Goal: Book appointment/travel/reservation

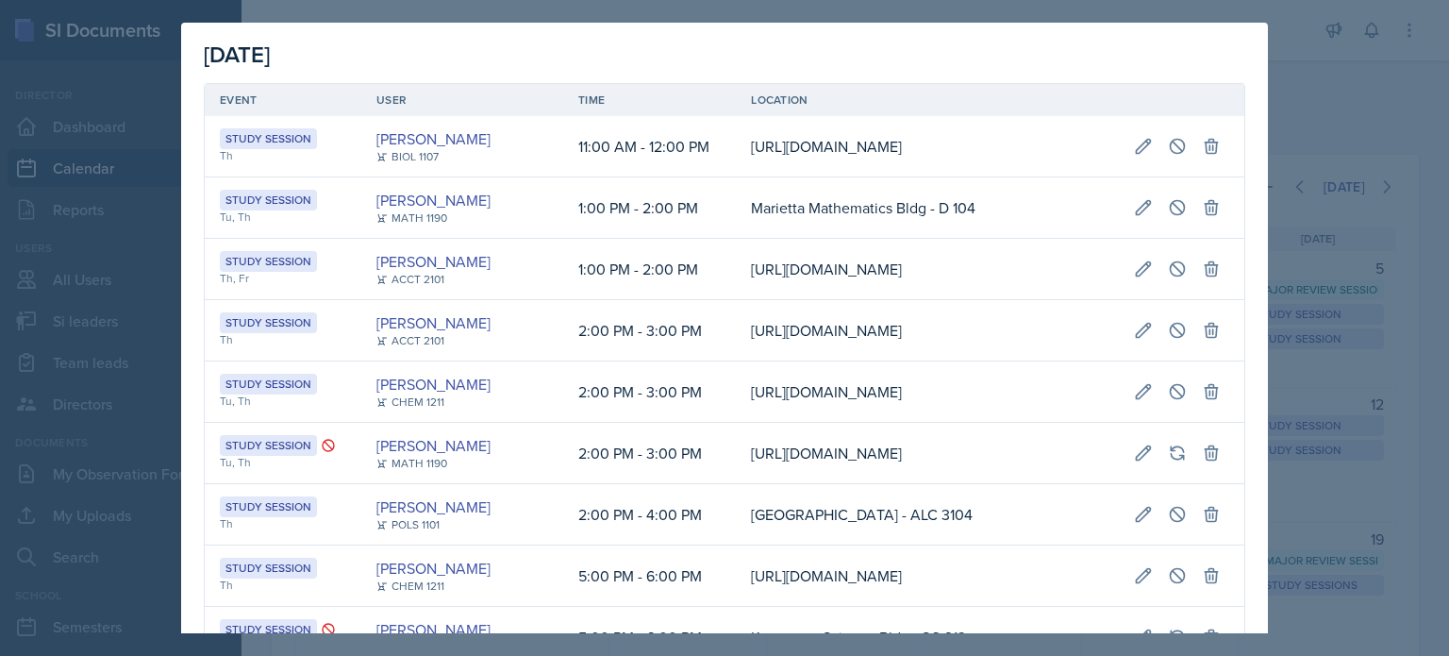
click at [1303, 96] on div at bounding box center [724, 328] width 1449 height 656
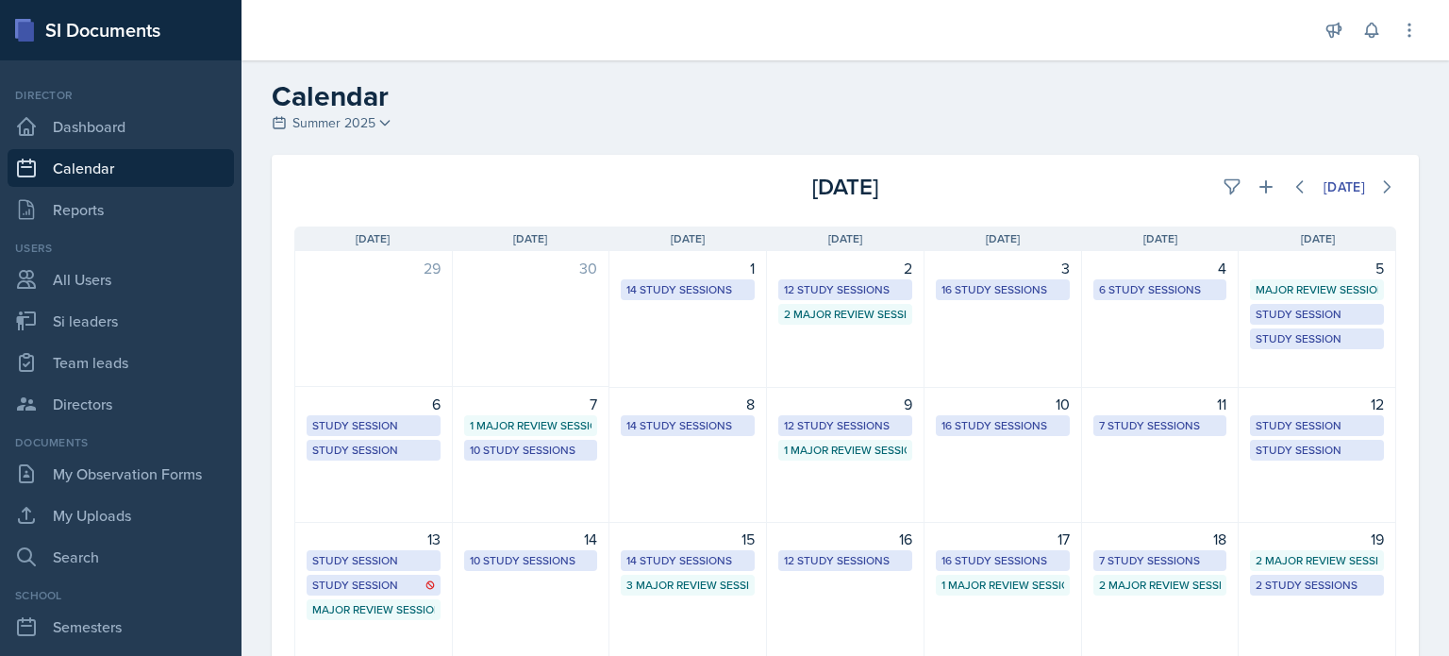
click at [388, 120] on icon at bounding box center [384, 122] width 15 height 15
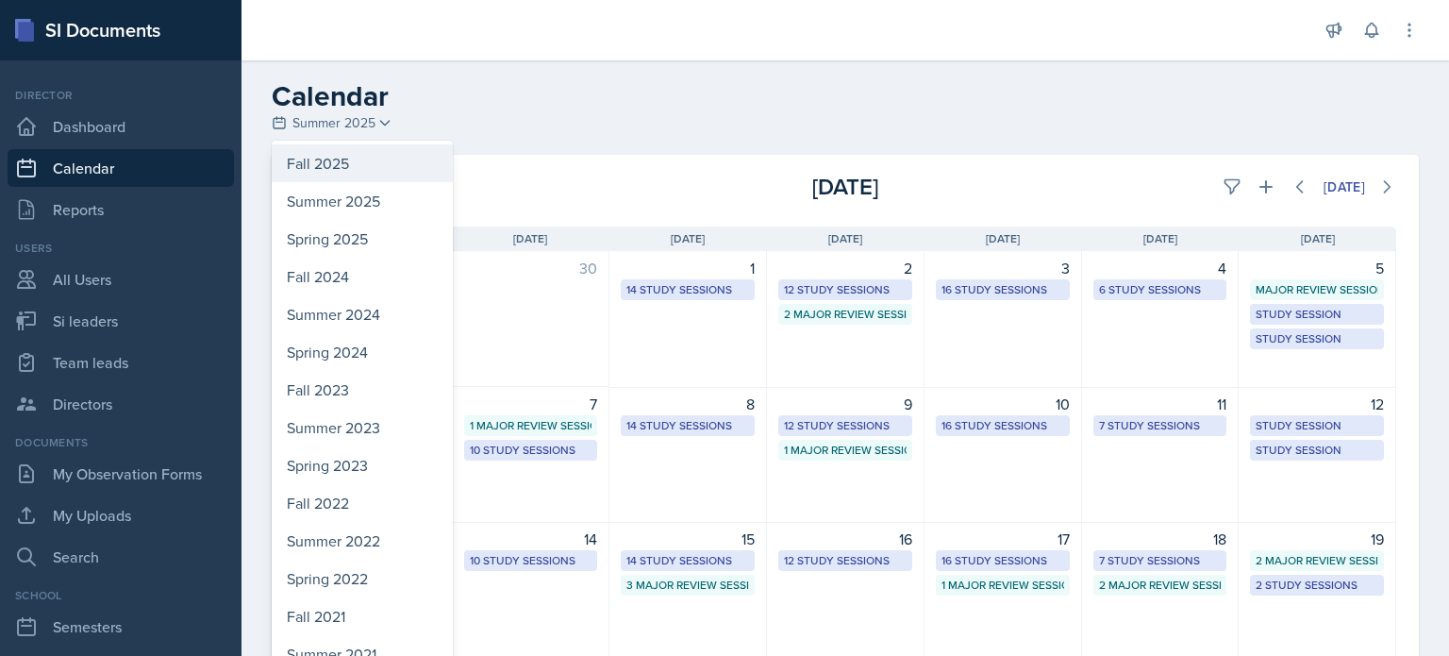
click at [355, 158] on div "Fall 2025" at bounding box center [362, 163] width 181 height 38
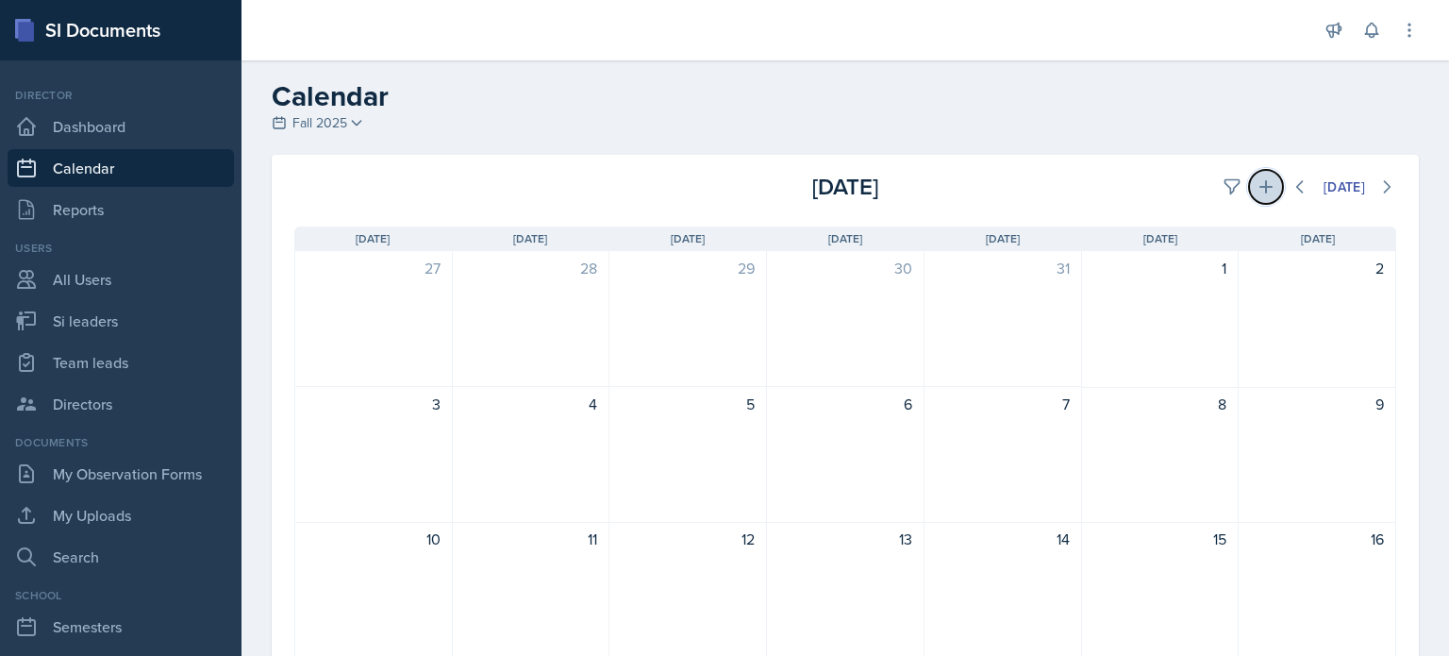
click at [1257, 184] on icon at bounding box center [1266, 186] width 19 height 19
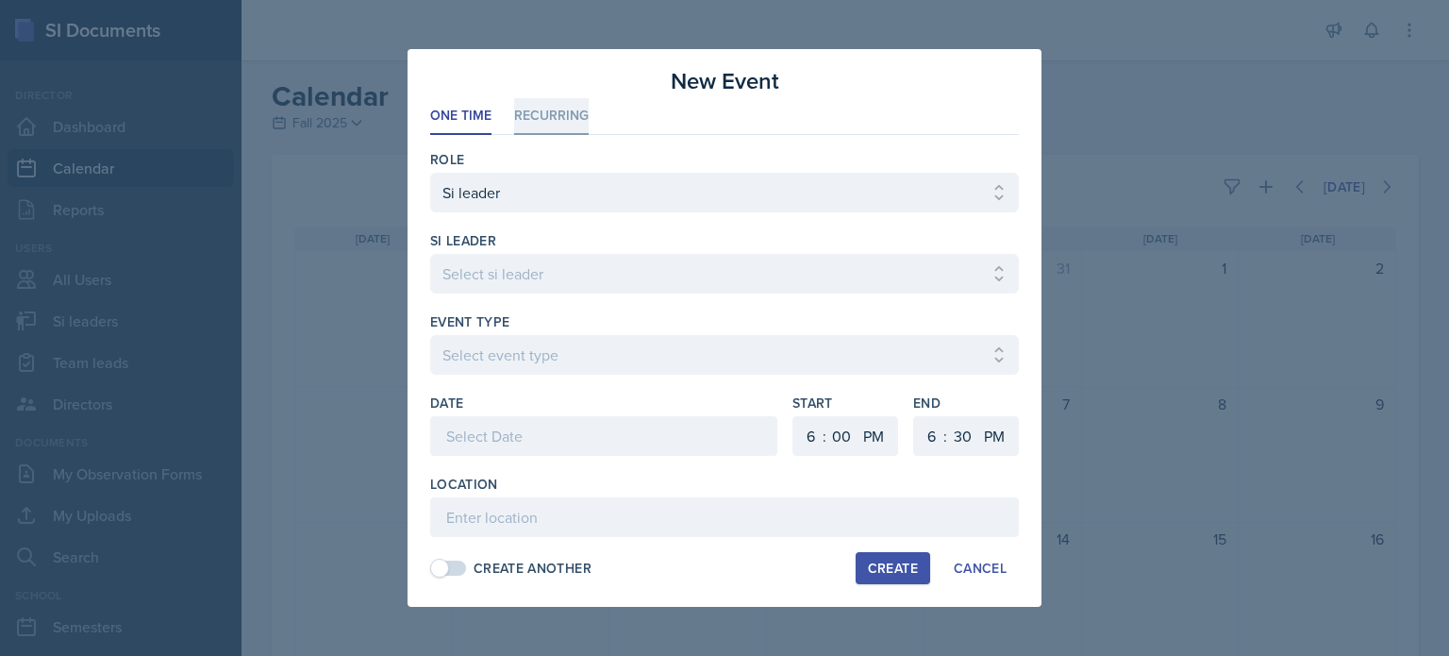
click at [545, 117] on li "Recurring" at bounding box center [551, 116] width 75 height 37
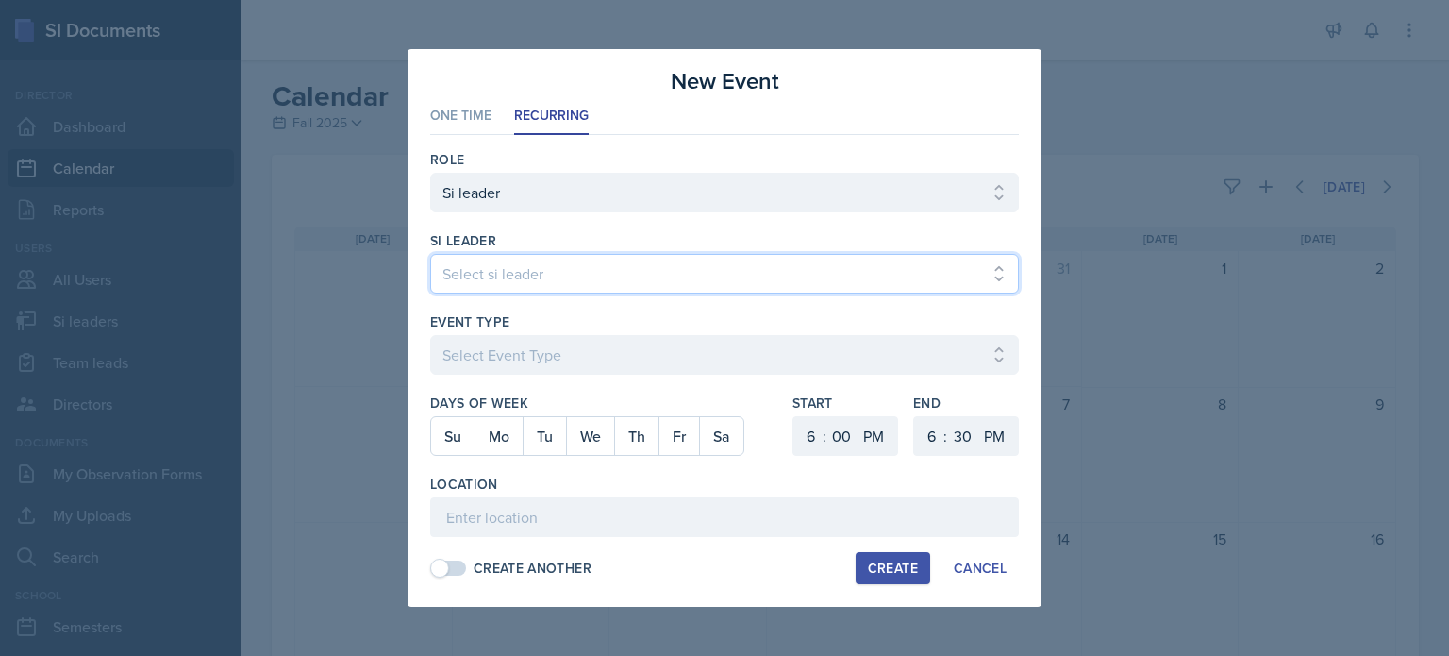
click at [533, 278] on select "Select si leader Abeer Kayser Aditya Chauhan Aissa Sylla Alberto Di Stanislao A…" at bounding box center [724, 274] width 589 height 40
select select "17c4840c-1b5b-454e-9441-a04b496ecd0c"
click at [430, 254] on select "Select si leader Abeer Kayser Aditya Chauhan Aissa Sylla Alberto Di Stanislao A…" at bounding box center [724, 274] width 589 height 40
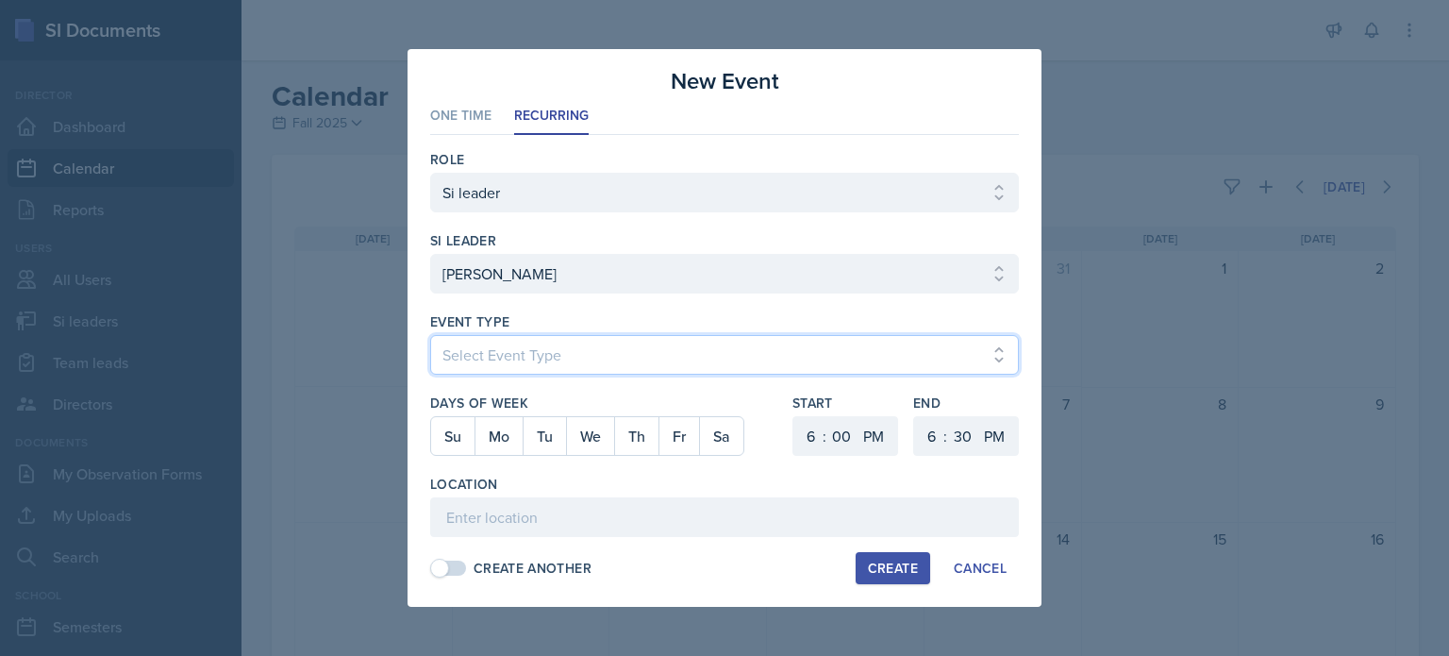
click at [534, 348] on select "Select Event Type Major Review Session Study Session" at bounding box center [724, 355] width 589 height 40
select select "d66089cd-5ee7-4f89-a345-f1bdd1643066"
click at [430, 335] on select "Select Event Type Major Review Session Study Session" at bounding box center [724, 355] width 589 height 40
click at [527, 433] on button "Tu" at bounding box center [544, 436] width 43 height 38
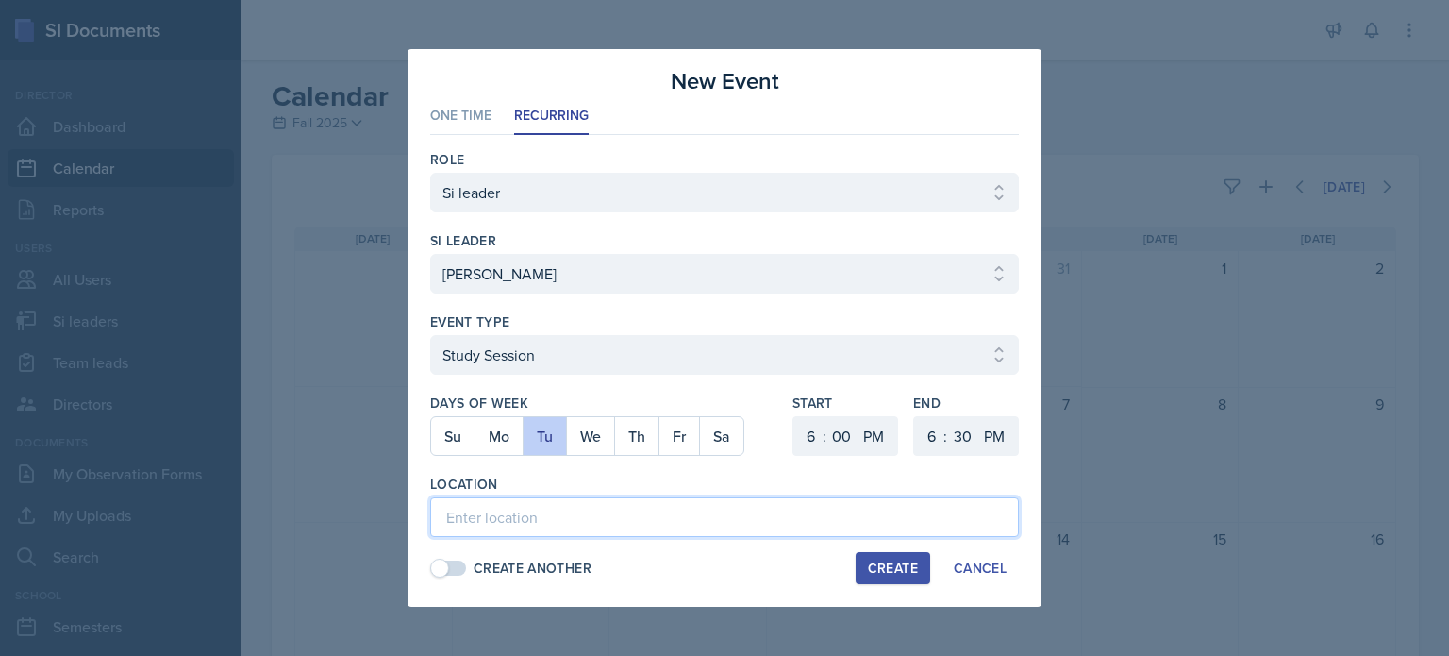
click at [489, 510] on input at bounding box center [724, 517] width 589 height 40
type input "L"
click at [474, 516] on input "Burruss Building 188" at bounding box center [724, 517] width 589 height 40
type input "Buruss Building 188"
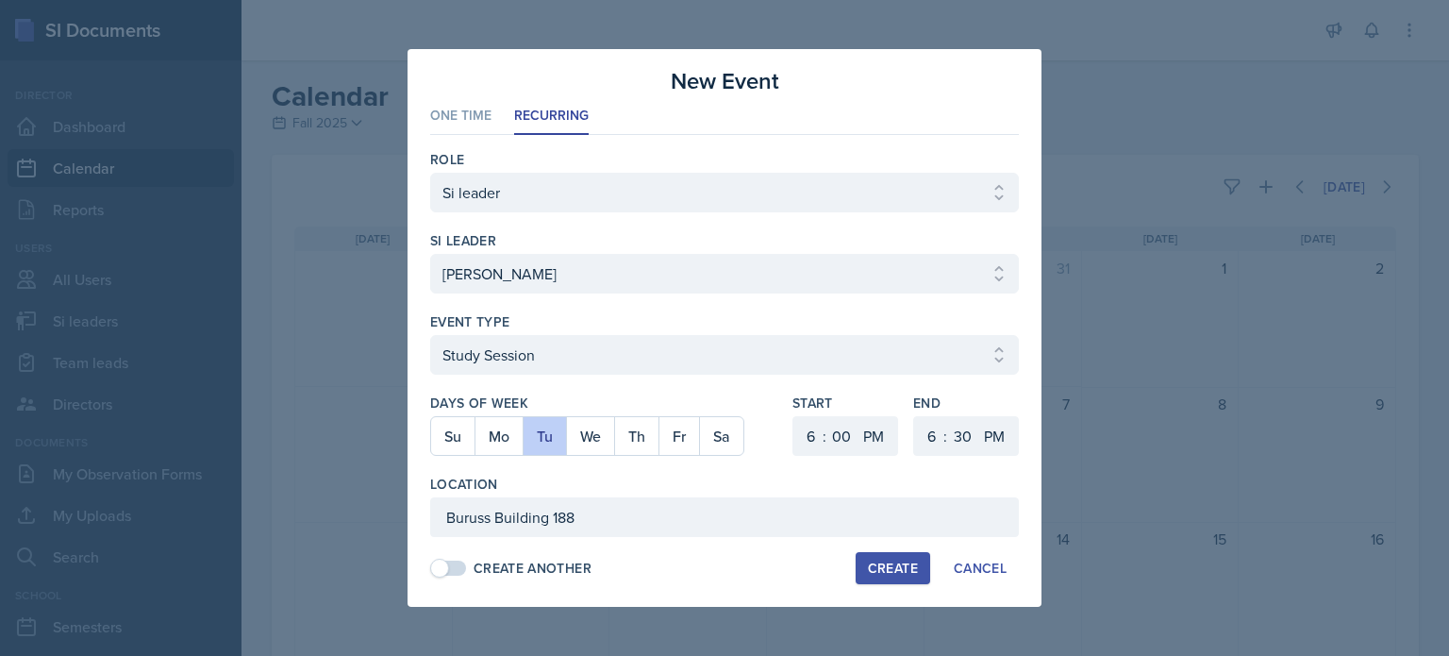
click at [902, 561] on div "Create" at bounding box center [893, 567] width 50 height 15
select select
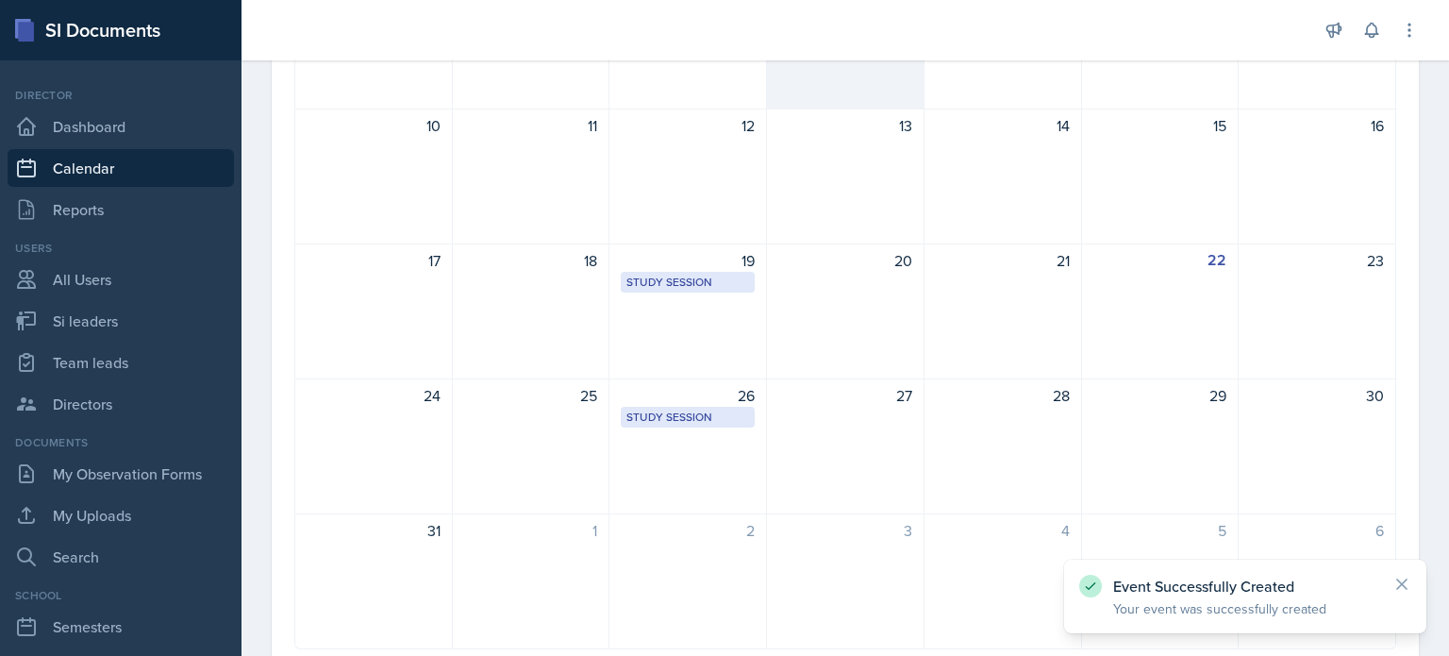
scroll to position [415, 0]
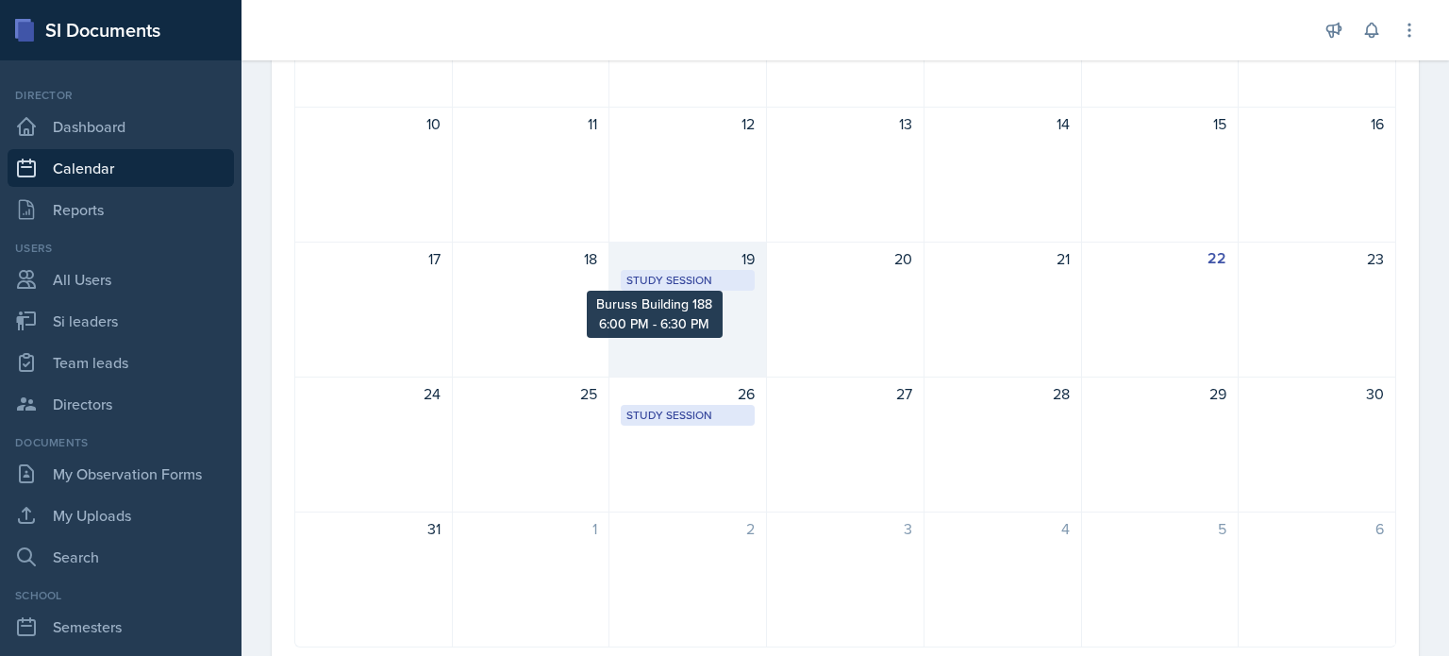
click at [710, 278] on div "Study Session" at bounding box center [688, 280] width 123 height 17
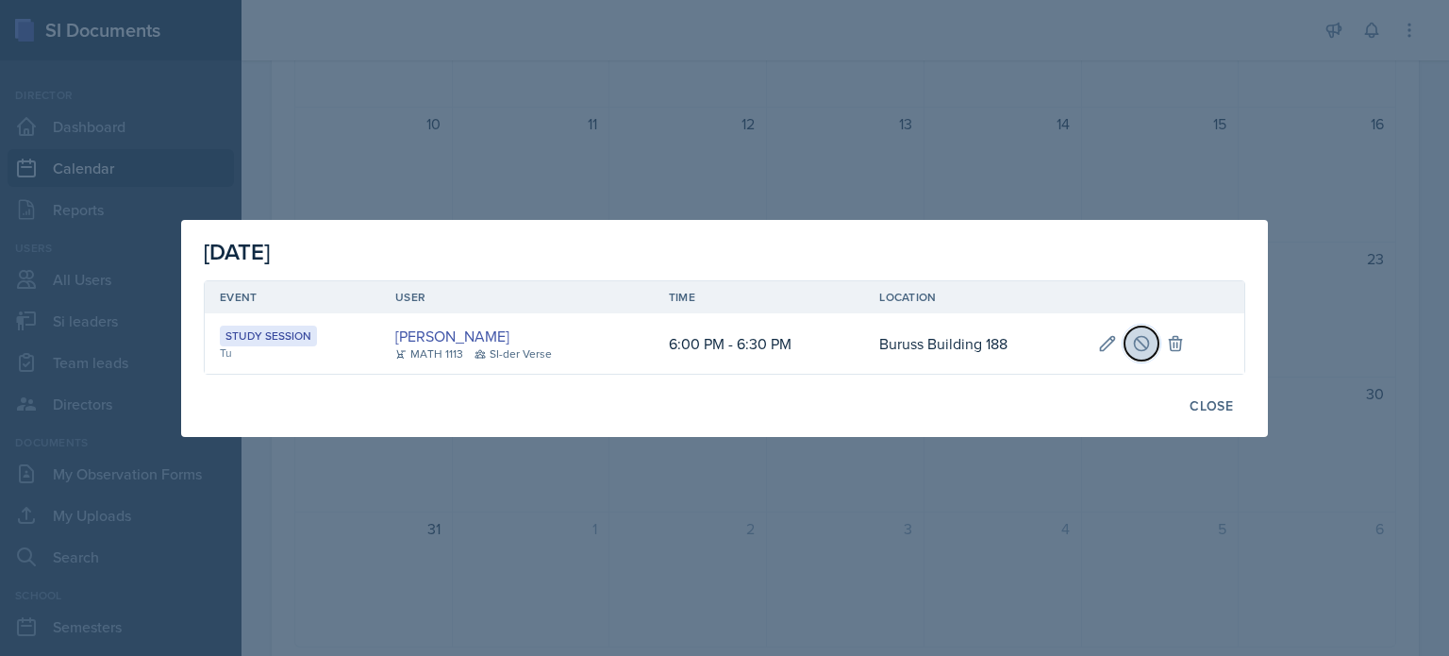
click at [1142, 344] on icon at bounding box center [1141, 343] width 14 height 14
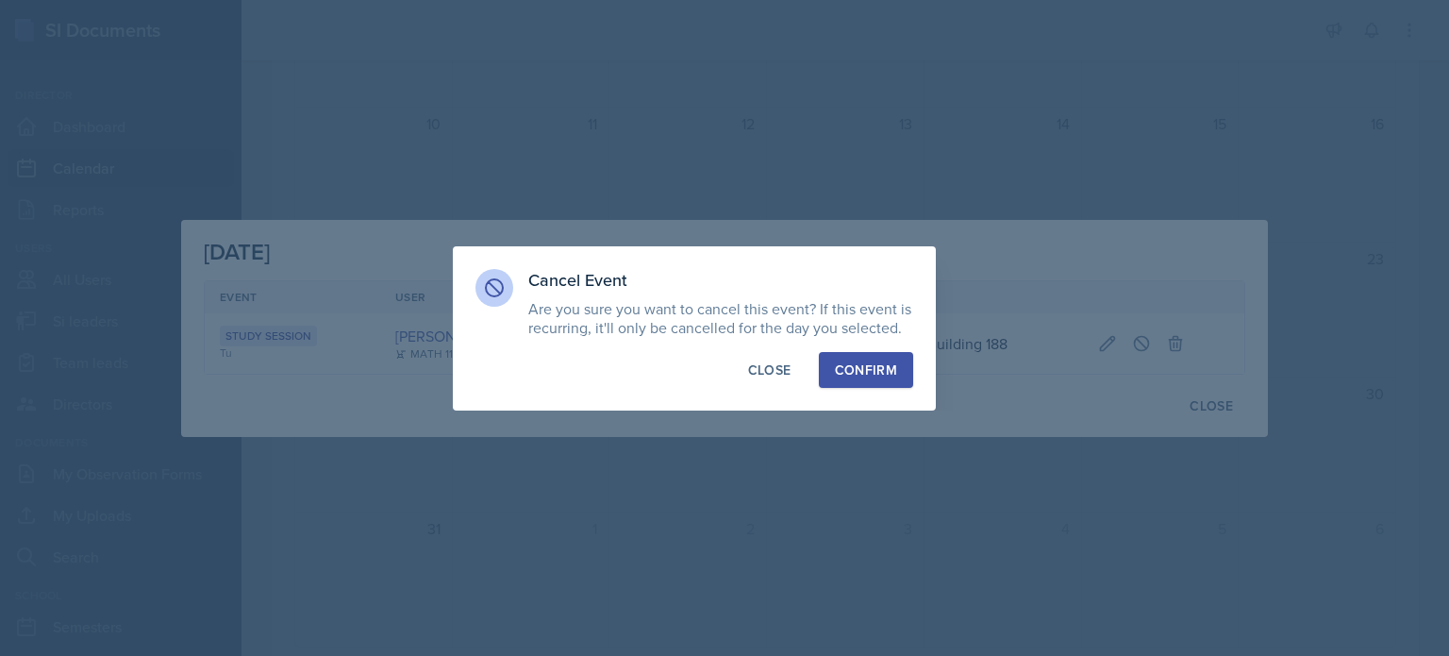
click at [861, 368] on div "Confirm" at bounding box center [866, 369] width 62 height 19
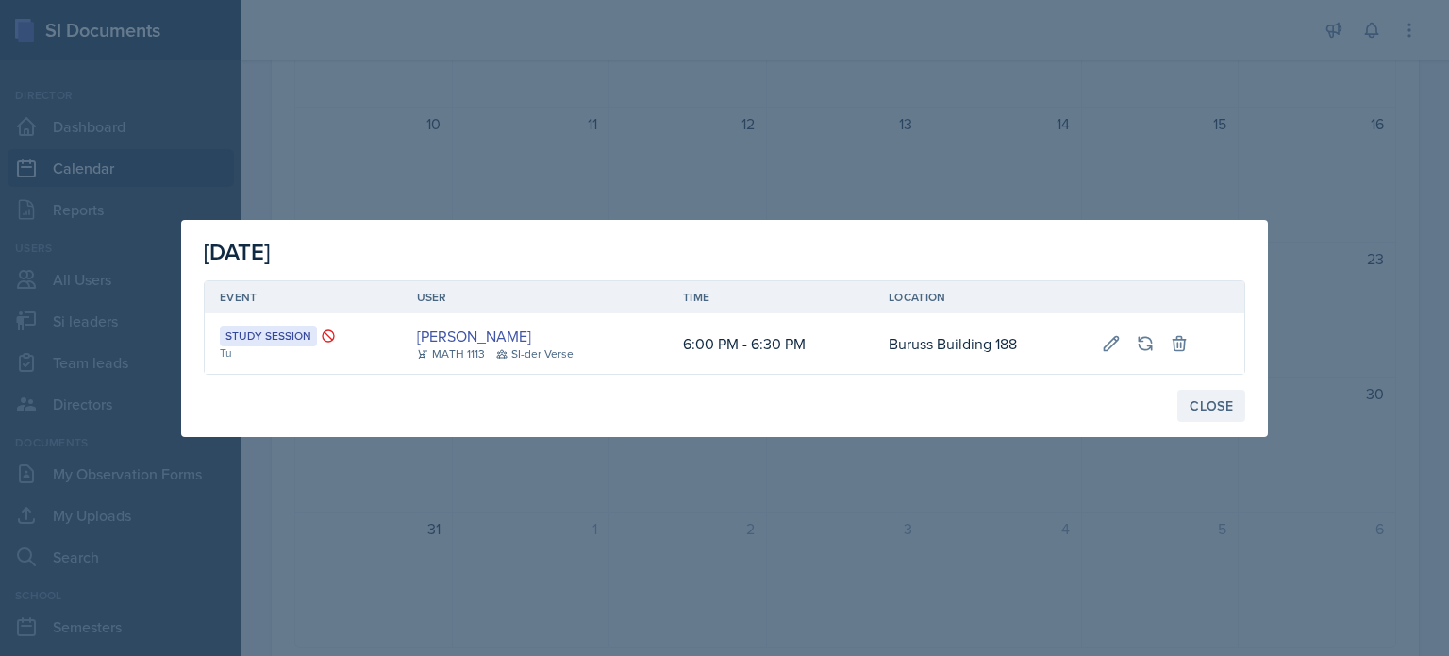
click at [1213, 399] on div "Close" at bounding box center [1211, 405] width 43 height 15
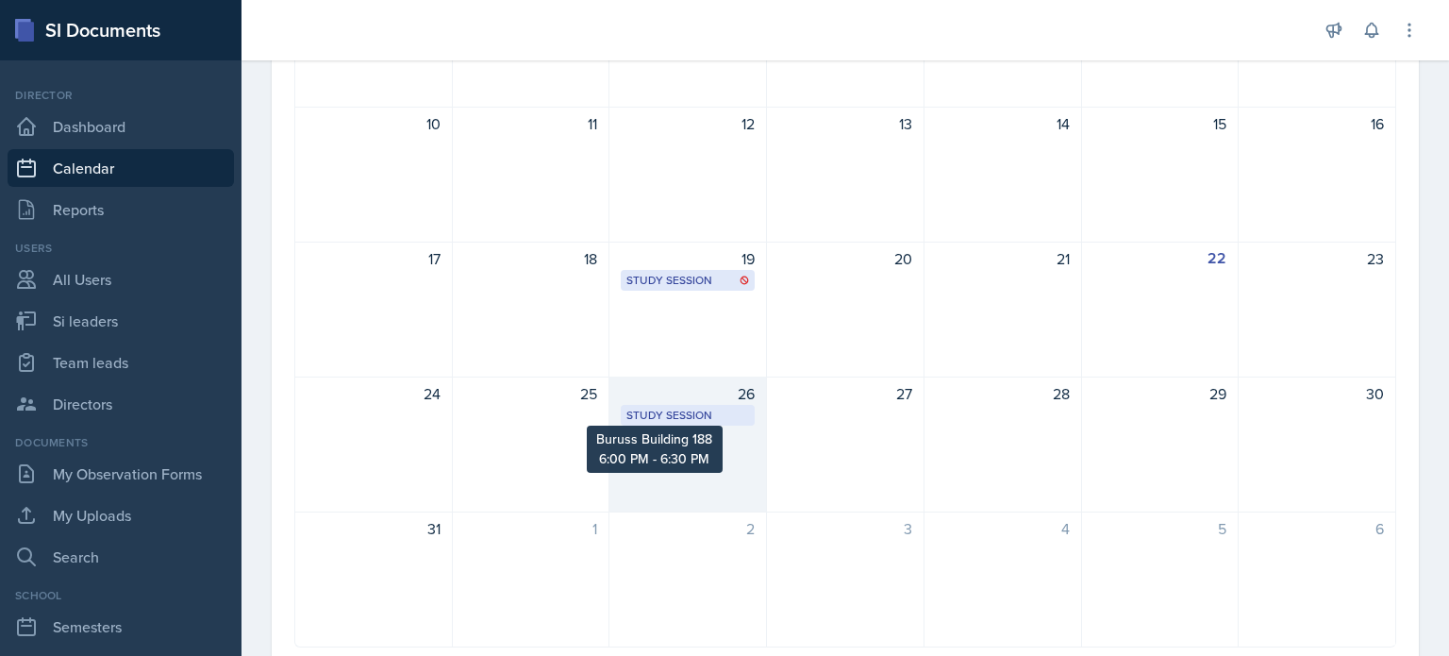
click at [738, 414] on div "Study Session" at bounding box center [688, 415] width 123 height 17
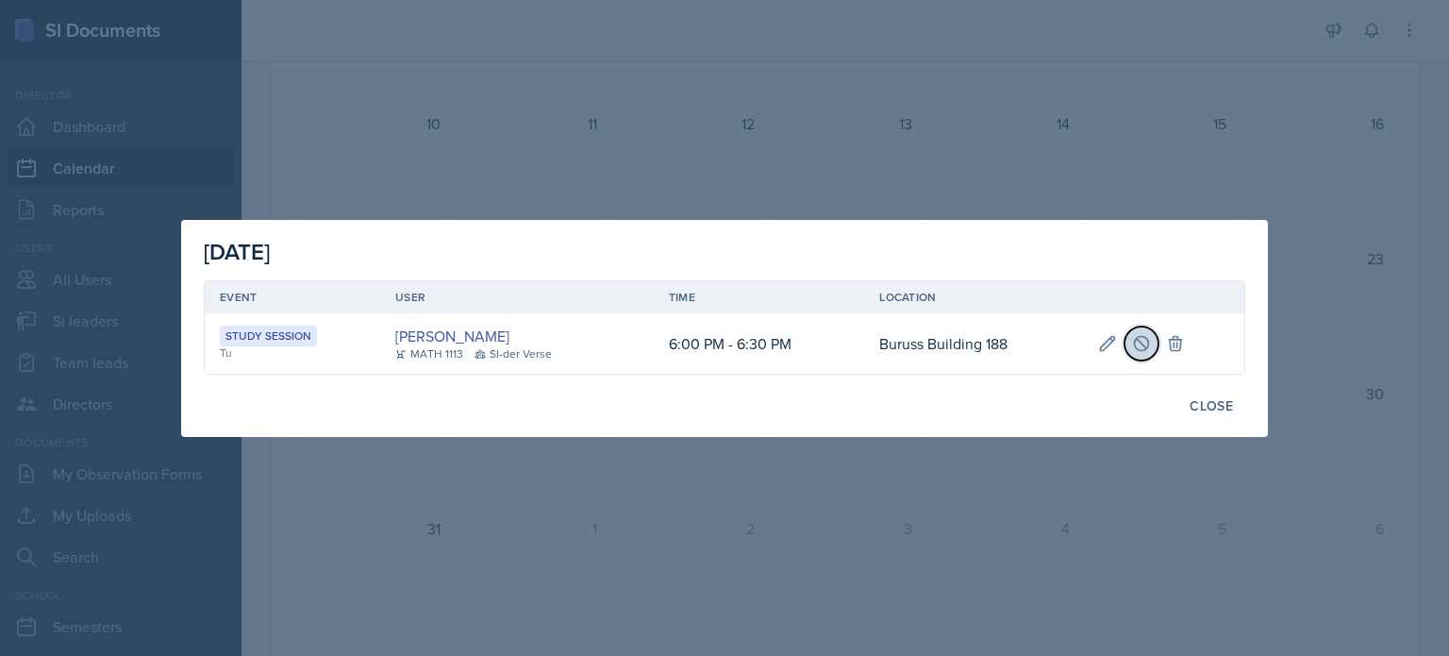
click at [1143, 346] on icon at bounding box center [1141, 343] width 19 height 19
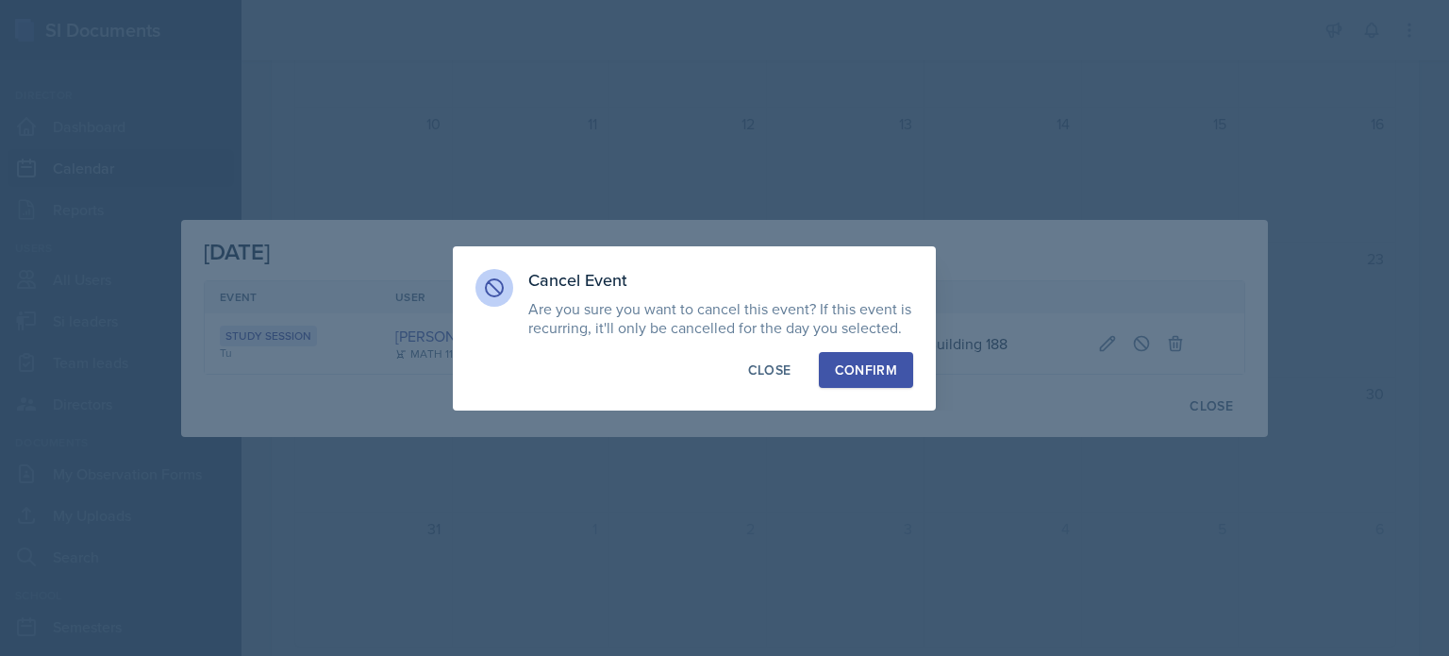
click at [850, 376] on div "Confirm" at bounding box center [866, 369] width 62 height 19
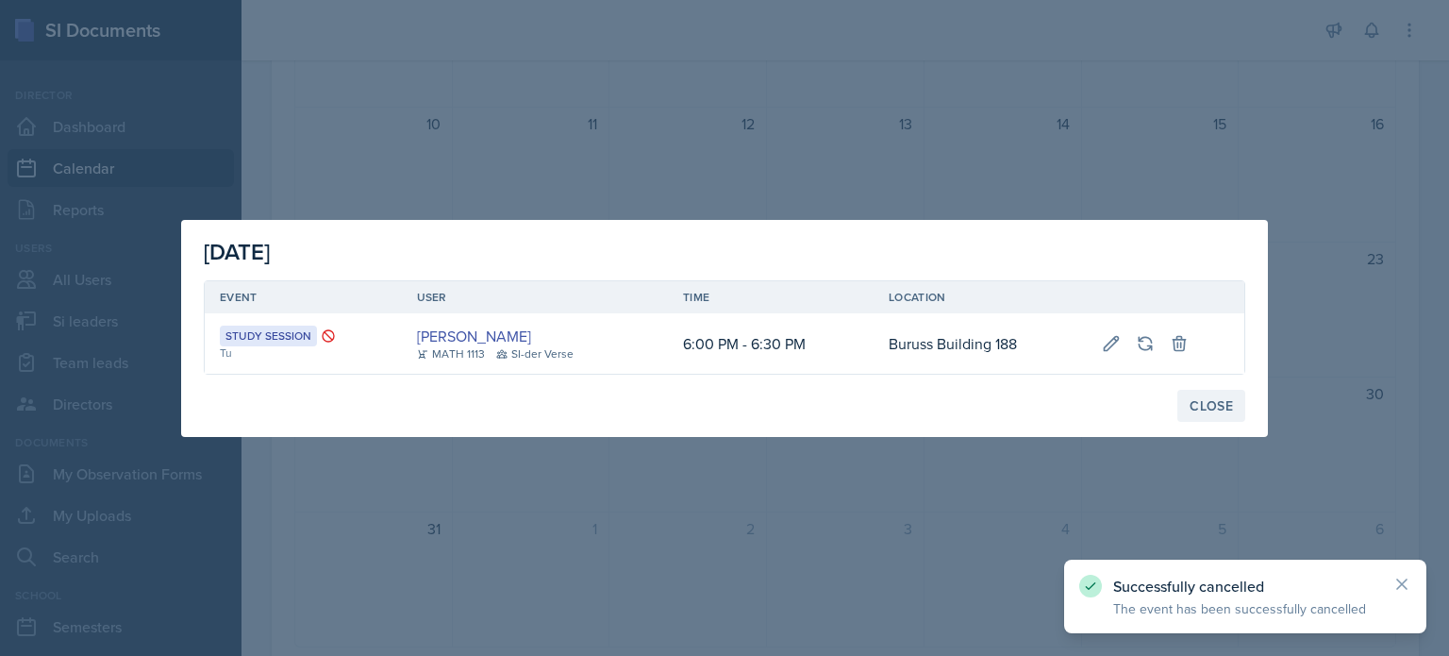
click at [1215, 408] on div "Close" at bounding box center [1211, 405] width 43 height 15
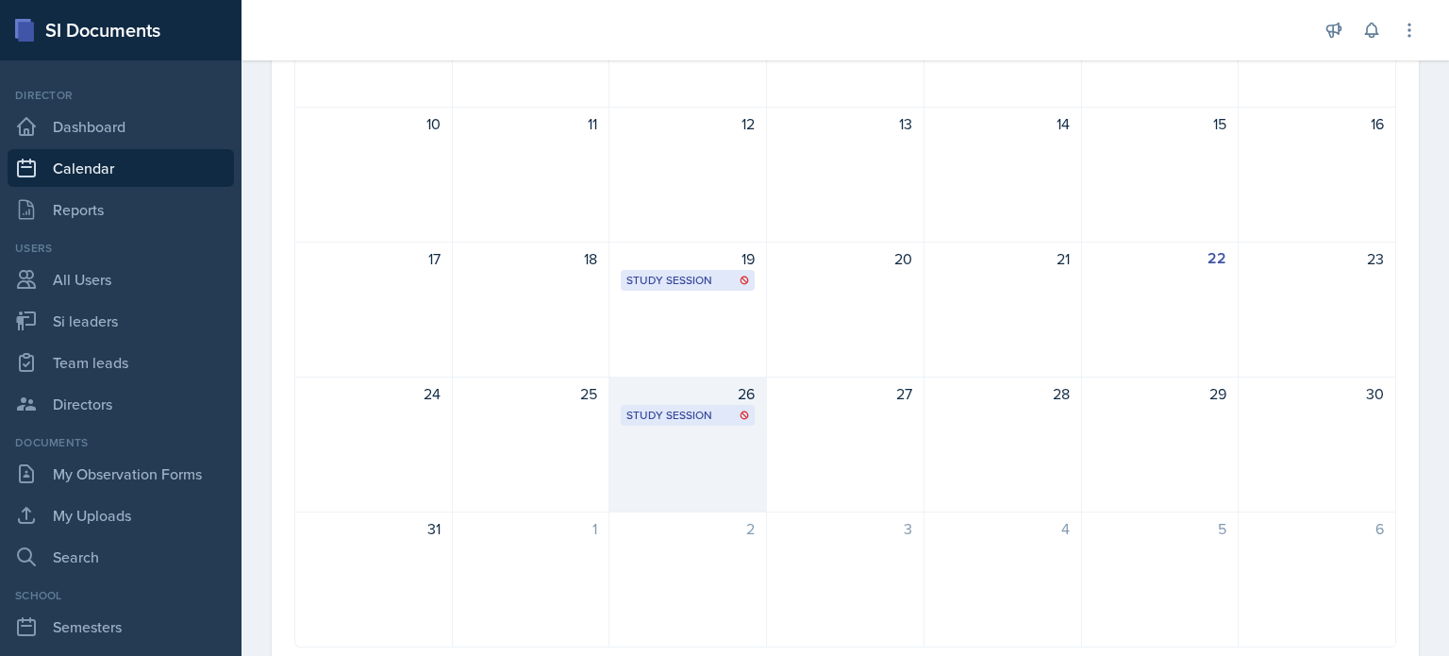
click at [717, 450] on div "26 Study Session Buruss Building 188 6:00 PM - 6:30 PM" at bounding box center [689, 444] width 158 height 136
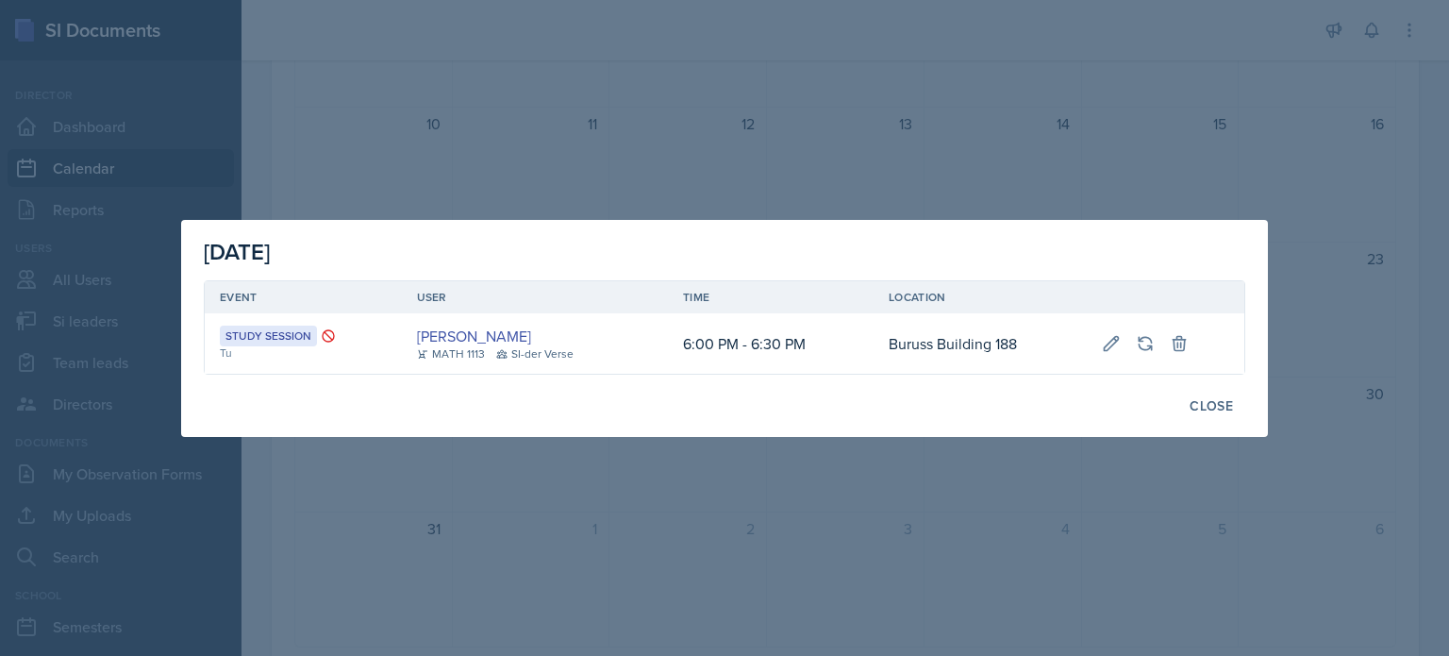
click at [1023, 418] on div "Close" at bounding box center [725, 406] width 1042 height 32
click at [989, 471] on div at bounding box center [724, 328] width 1449 height 656
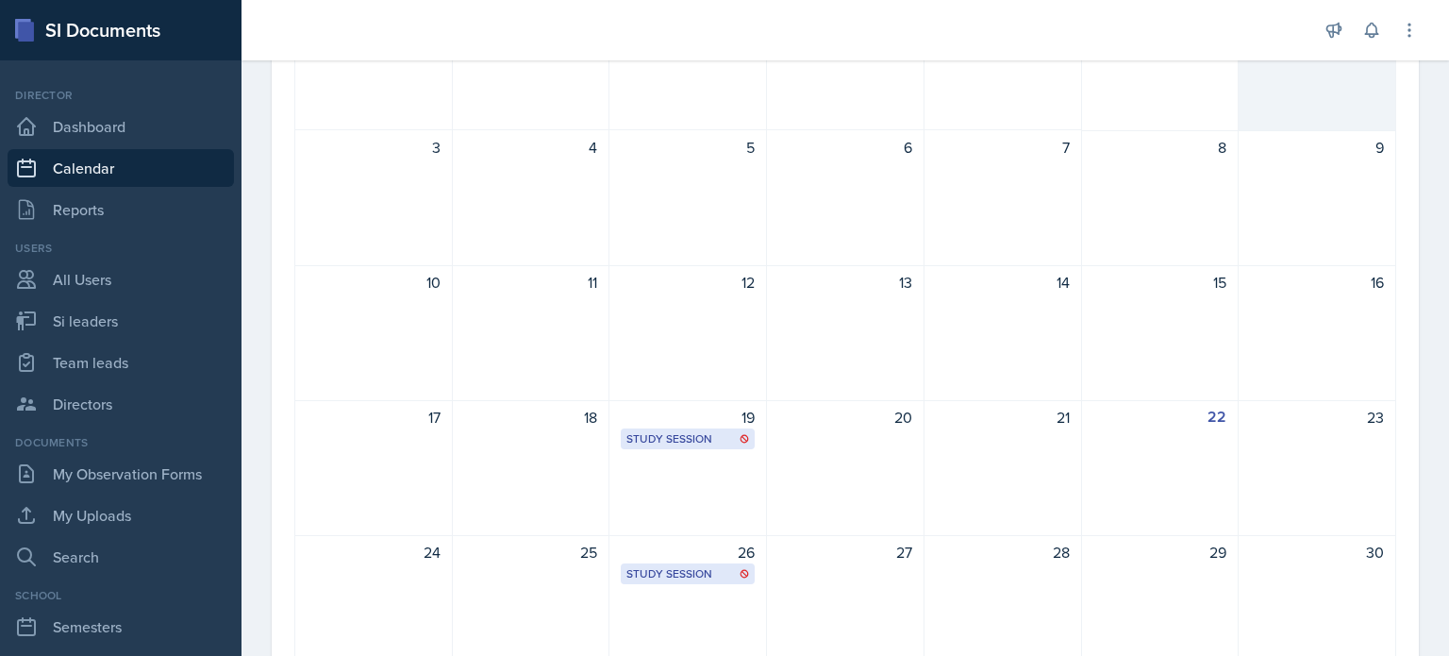
scroll to position [0, 0]
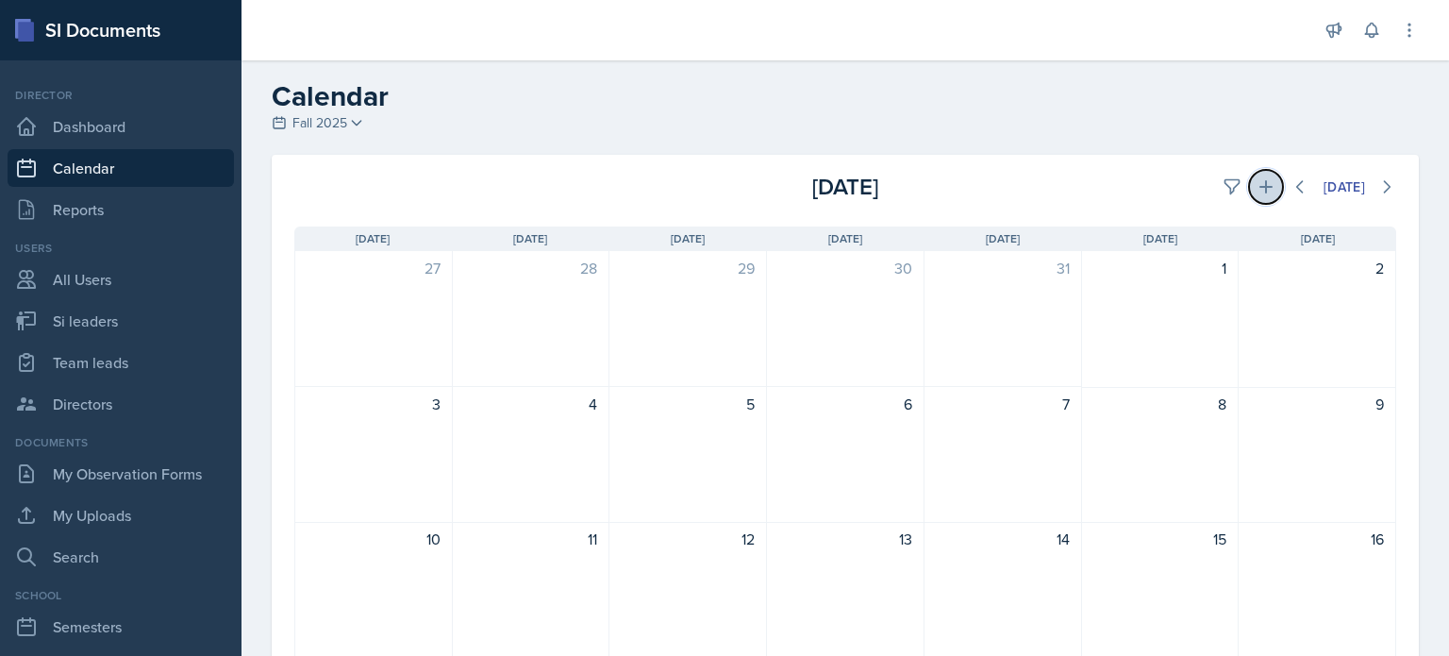
click at [1257, 194] on icon at bounding box center [1266, 186] width 19 height 19
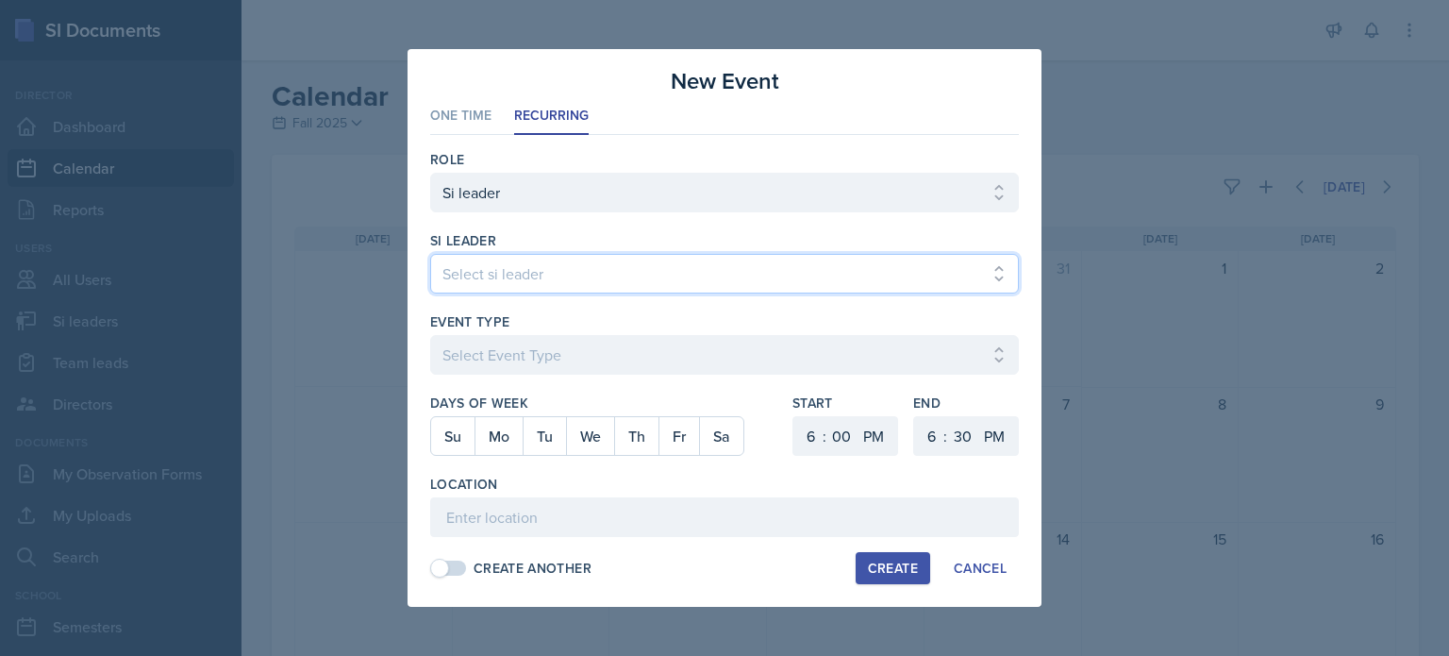
click at [514, 286] on select "Select si leader Abeer Kayser Aditya Chauhan Aissa Sylla Alberto Di Stanislao A…" at bounding box center [724, 274] width 589 height 40
select select "17c4840c-1b5b-454e-9441-a04b496ecd0c"
click at [430, 254] on select "Select si leader Abeer Kayser Aditya Chauhan Aissa Sylla Alberto Di Stanislao A…" at bounding box center [724, 274] width 589 height 40
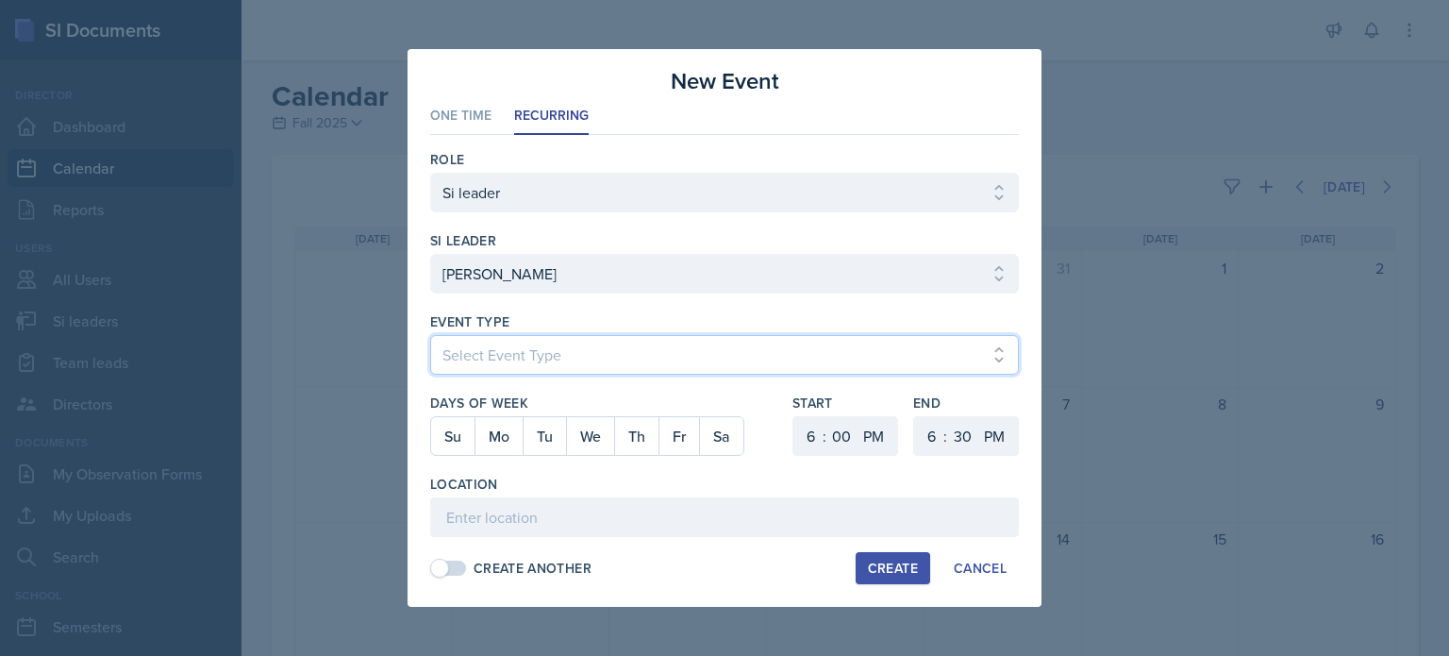
click at [526, 351] on select "Select Event Type Major Review Session Study Session" at bounding box center [724, 355] width 589 height 40
select select "66bb7cbf-e419-488b-a7ef-f63bc5f9ed04"
click at [430, 335] on select "Select Event Type Major Review Session Study Session" at bounding box center [724, 355] width 589 height 40
click at [549, 437] on button "Tu" at bounding box center [544, 436] width 43 height 38
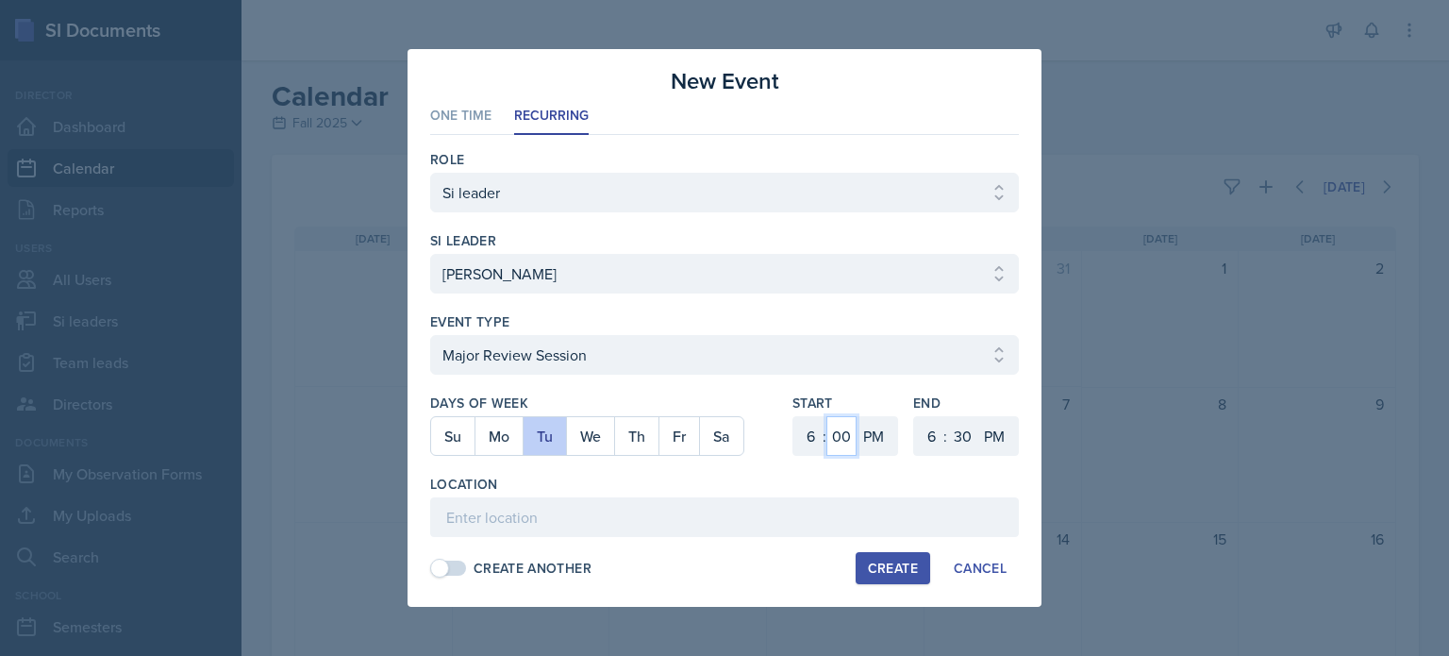
click at [841, 437] on select "00 05 10 15 20 25 30 35 40 45 50 55" at bounding box center [842, 436] width 30 height 40
click at [815, 440] on select "1 2 3 4 5 6 7 8 9 10 11 12" at bounding box center [809, 436] width 30 height 40
select select "10"
click at [794, 416] on select "1 2 3 4 5 6 7 8 9 10 11 12" at bounding box center [809, 436] width 30 height 40
click at [992, 440] on select "AM PM" at bounding box center [997, 436] width 38 height 40
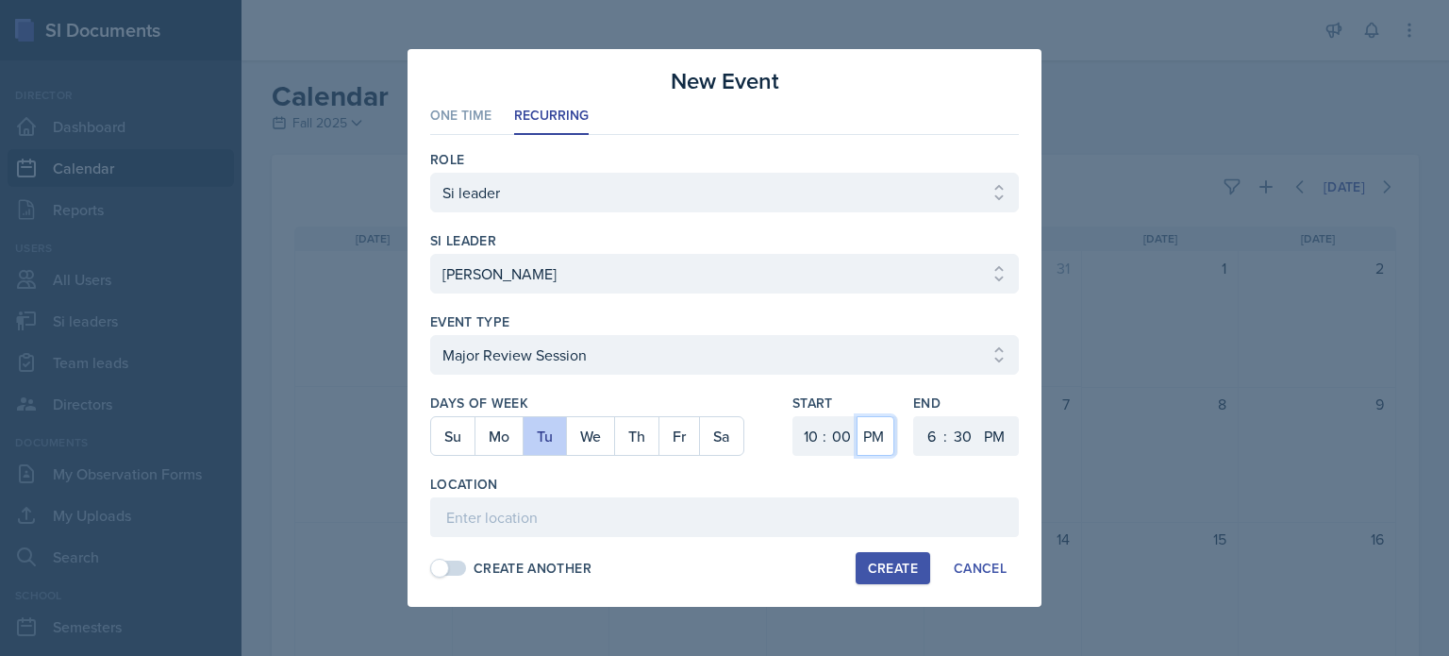
click at [872, 431] on select "AM PM" at bounding box center [876, 436] width 38 height 40
select select "AM"
click at [857, 416] on select "AM PM" at bounding box center [876, 436] width 38 height 40
click at [929, 439] on select "1 2 3 4 5 6 7 8 9 10 11 12" at bounding box center [929, 436] width 30 height 40
select select "10"
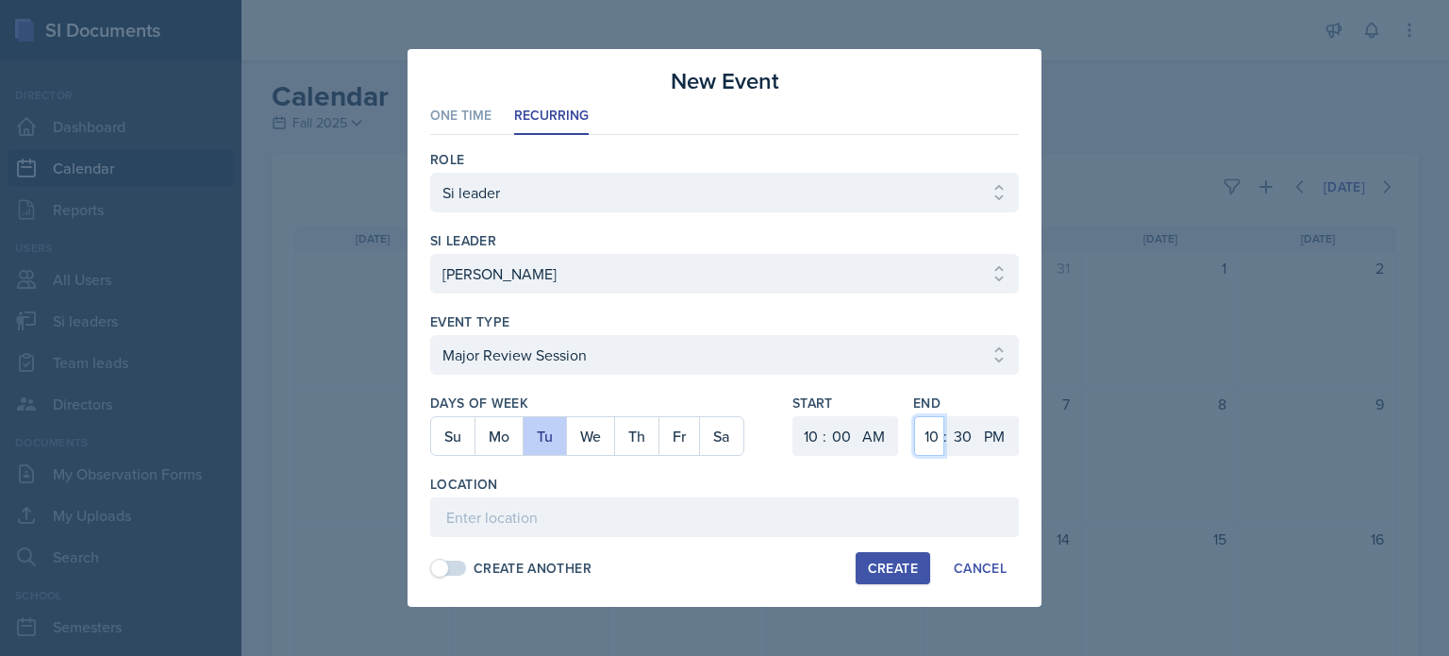
click at [914, 416] on select "1 2 3 4 5 6 7 8 9 10 11 12" at bounding box center [929, 436] width 30 height 40
click at [995, 433] on select "AM PM" at bounding box center [997, 436] width 38 height 40
select select "AM"
click at [978, 416] on select "AM PM" at bounding box center [997, 436] width 38 height 40
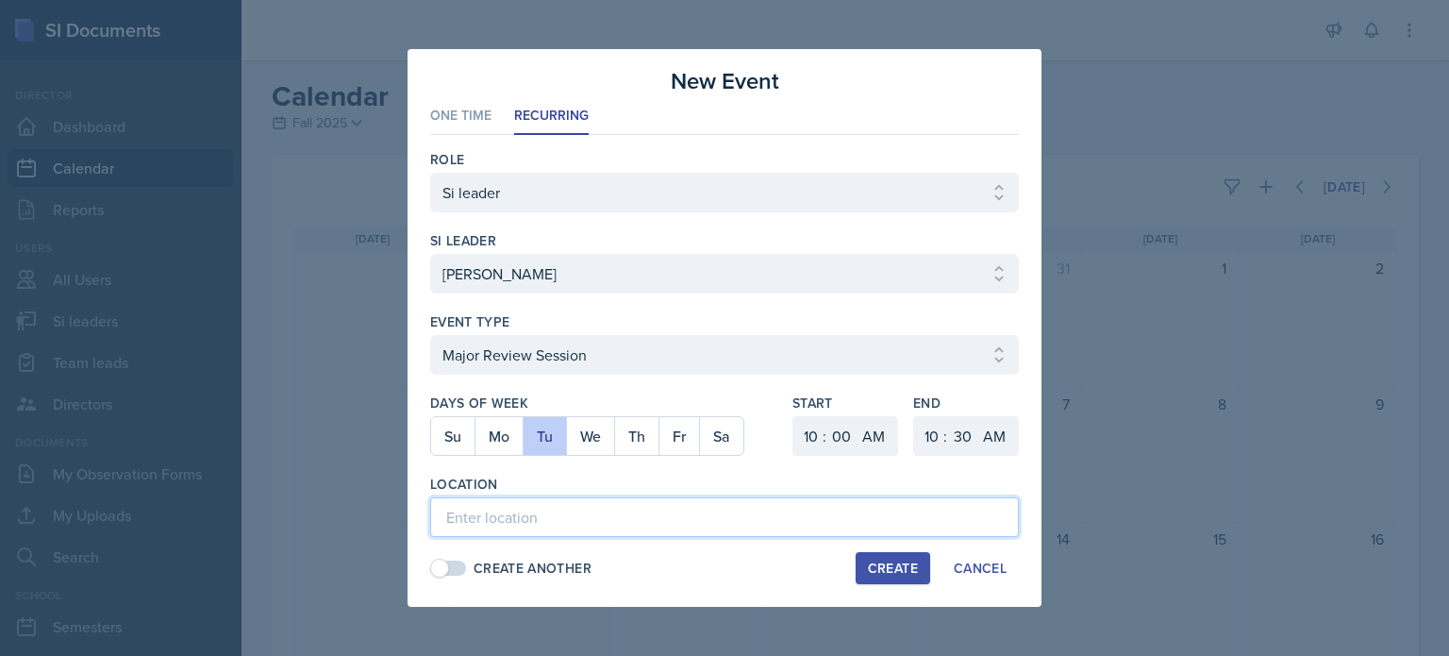
click at [707, 512] on input at bounding box center [724, 517] width 589 height 40
type input "English Building 244"
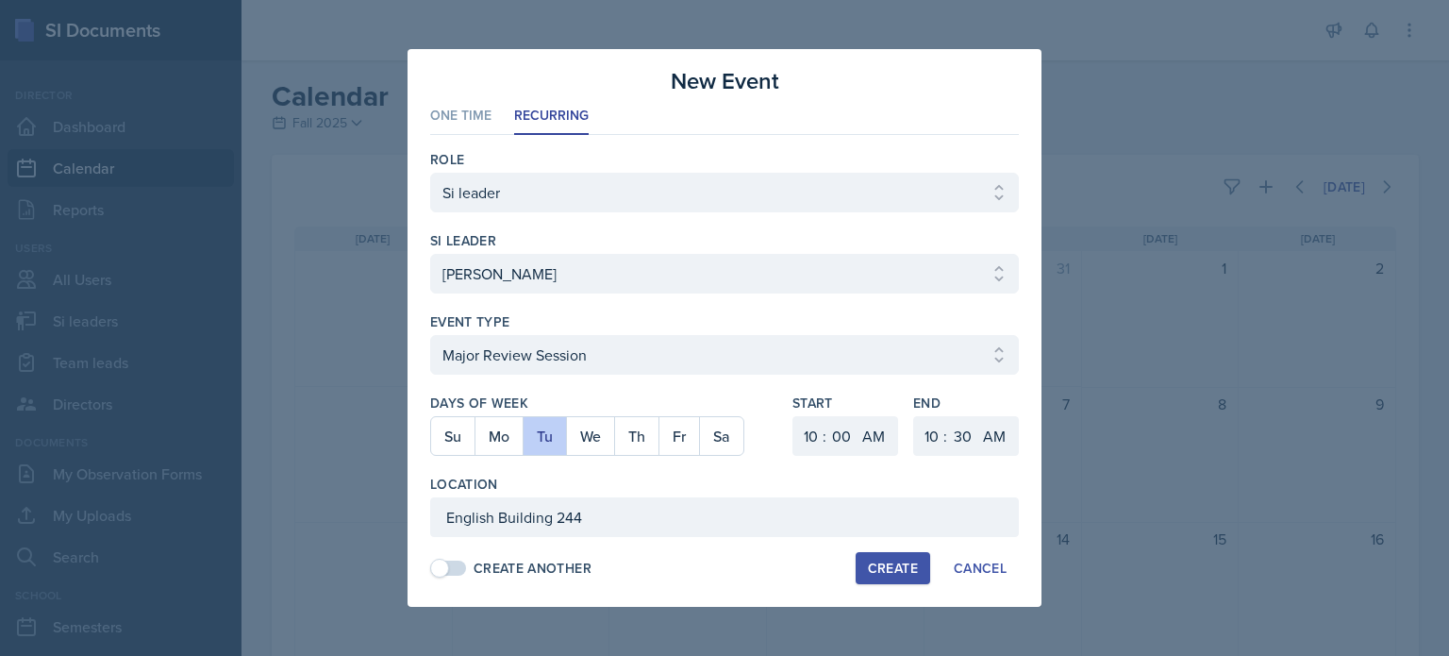
click at [876, 569] on div "Create" at bounding box center [893, 567] width 50 height 15
select select
select select "6"
select select "PM"
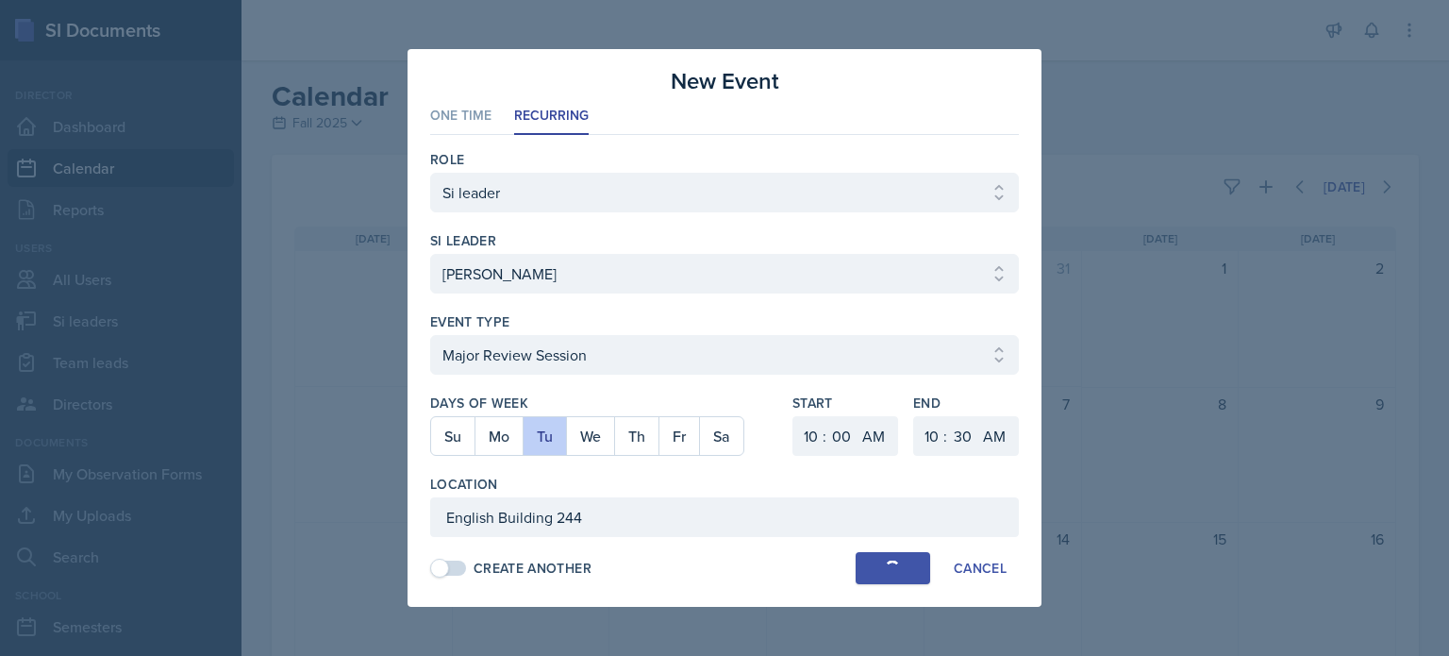
select select "6"
select select "PM"
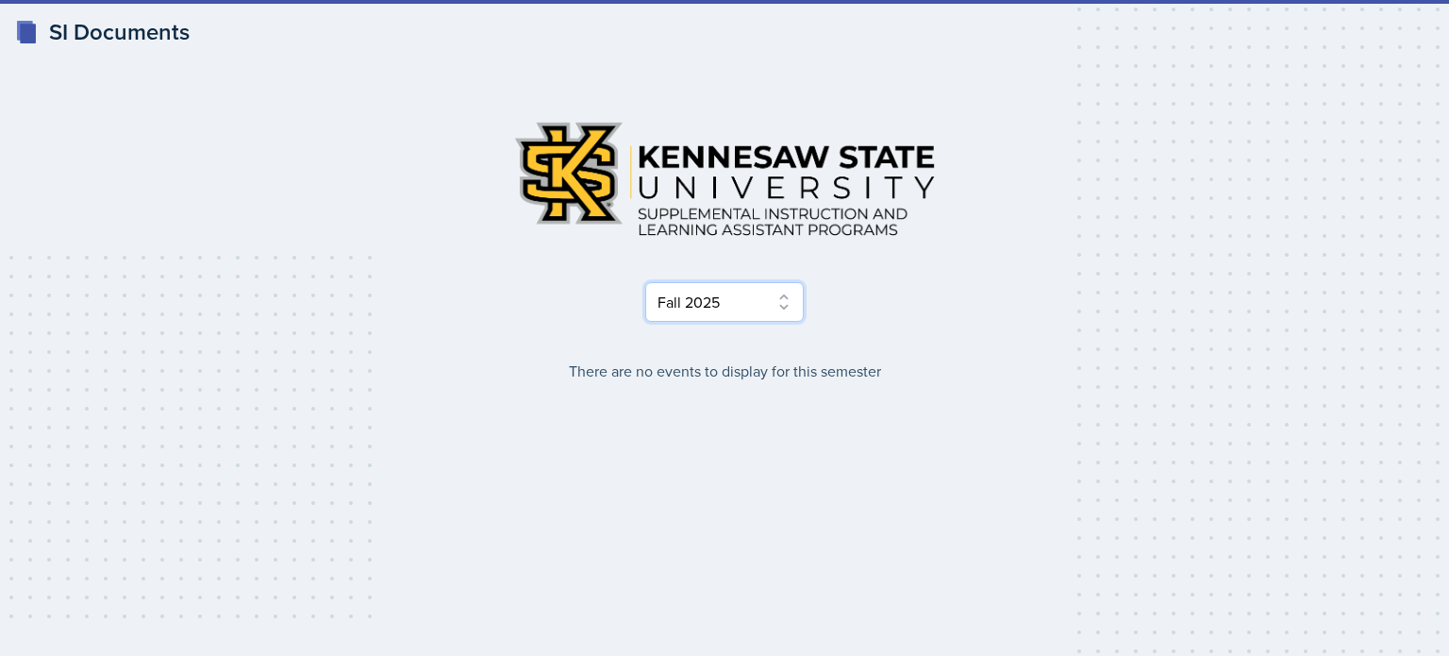
click at [783, 305] on select "Select Semester Fall 2025 Summer 2025 Spring 2025 Fall 2024 Summer 2024 Spring …" at bounding box center [724, 302] width 159 height 40
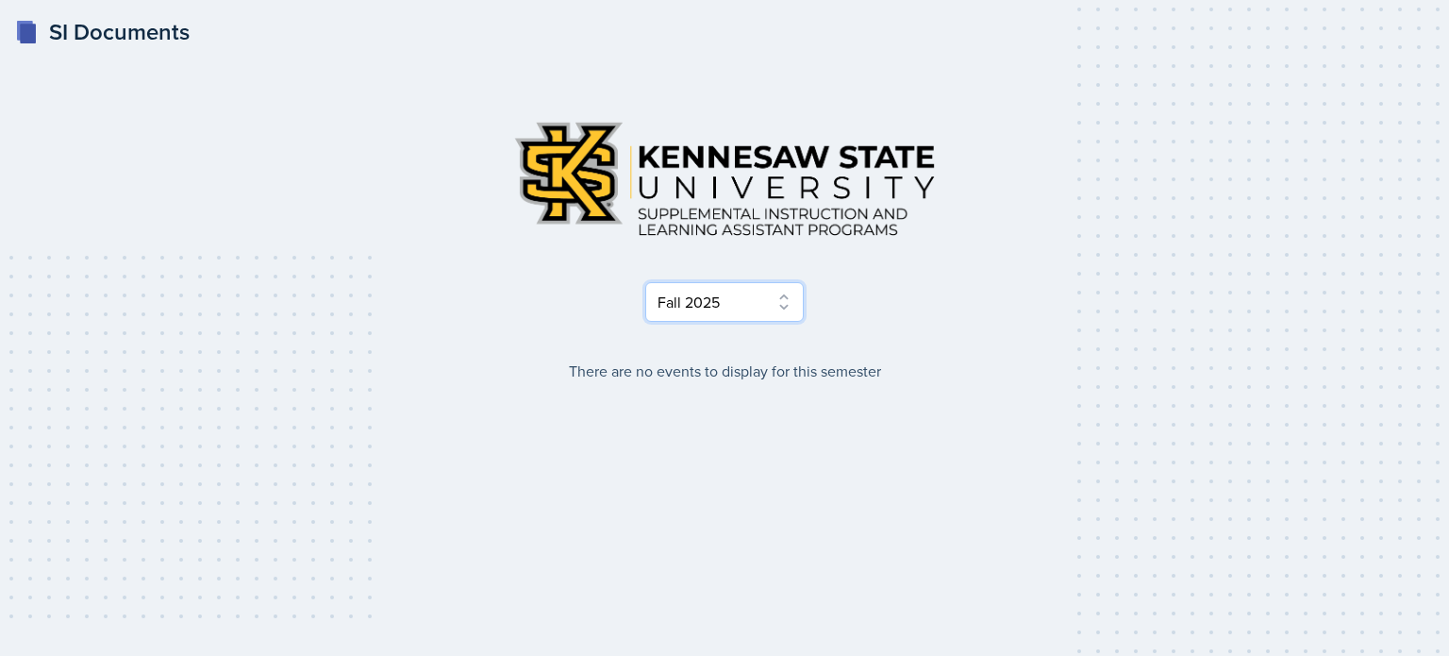
click at [645, 282] on select "Select Semester Fall 2025 Summer 2025 Spring 2025 Fall 2024 Summer 2024 Spring …" at bounding box center [724, 302] width 159 height 40
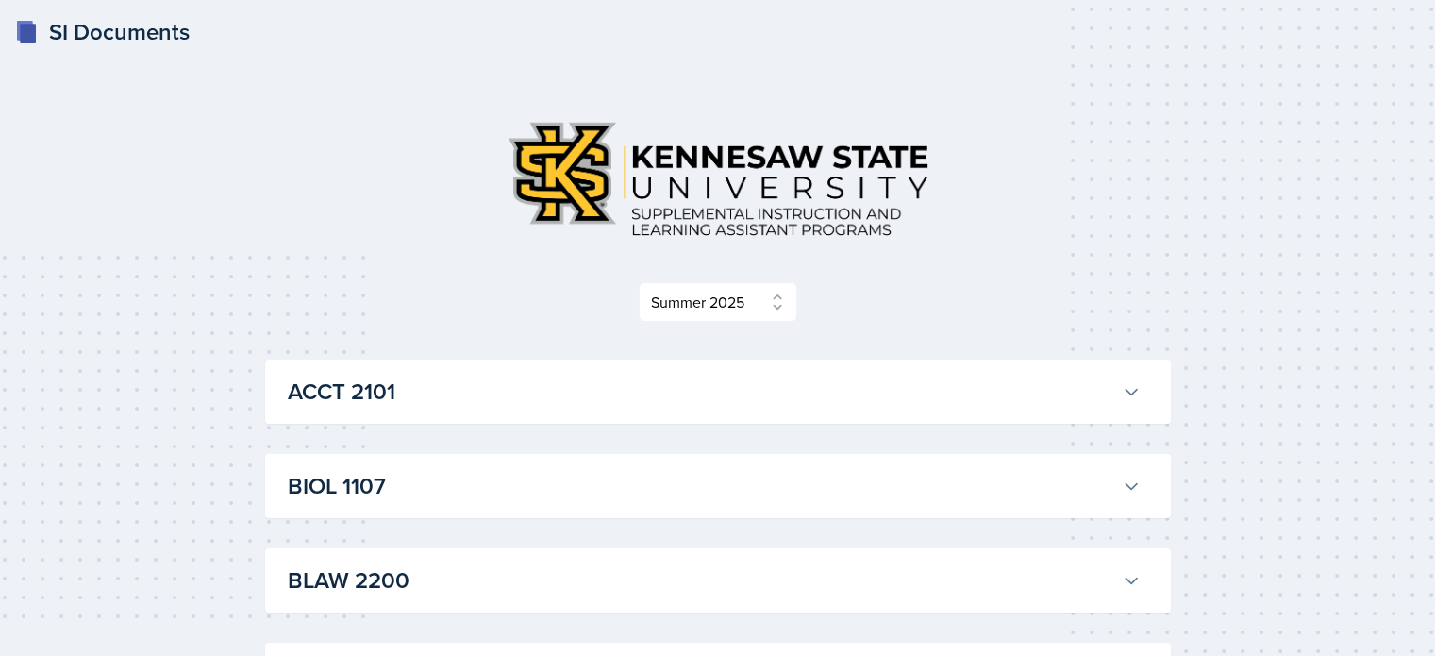
click at [1131, 399] on icon at bounding box center [1131, 391] width 19 height 19
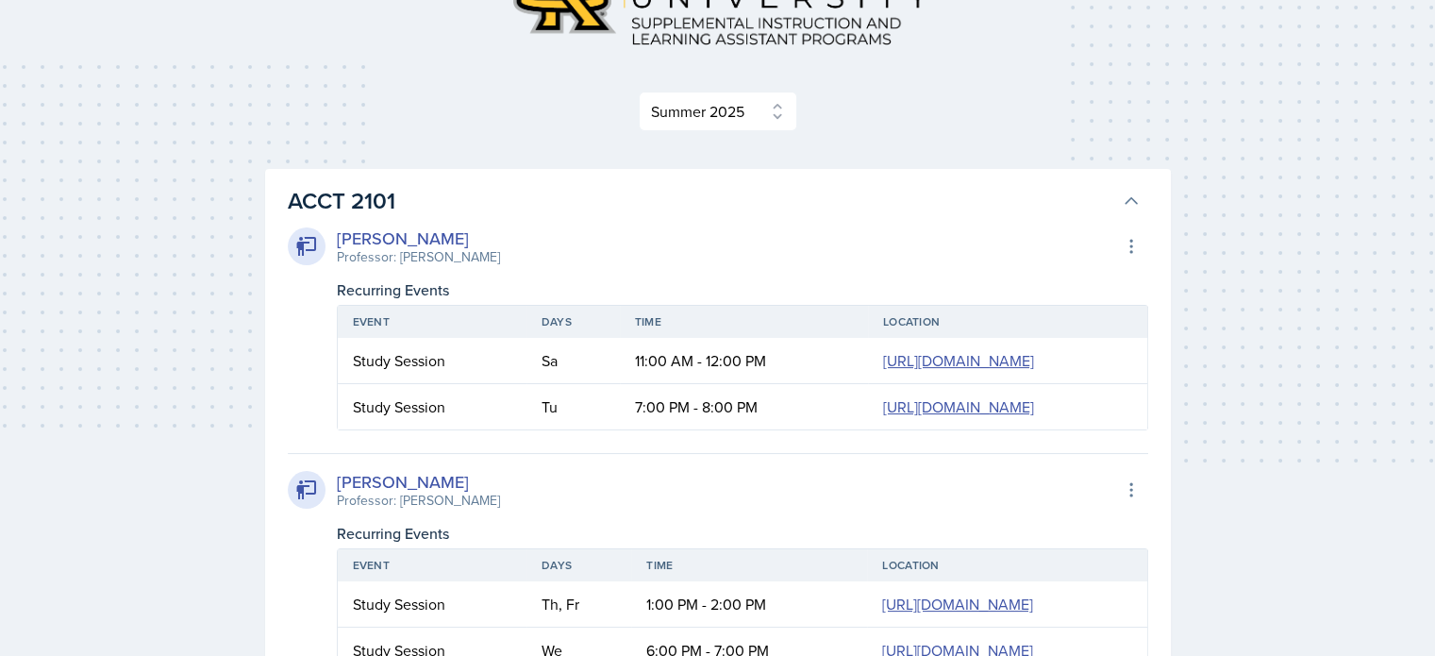
scroll to position [192, 0]
click at [781, 122] on select "Select Semester Fall 2025 Summer 2025 Spring 2025 Fall 2024 Summer 2024 Spring …" at bounding box center [718, 111] width 159 height 40
select select "2bed604d-1099-4043-b1bc-2365e8740244"
click at [644, 130] on select "Select Semester Fall 2025 Summer 2025 Spring 2025 Fall 2024 Summer 2024 Spring …" at bounding box center [718, 111] width 159 height 40
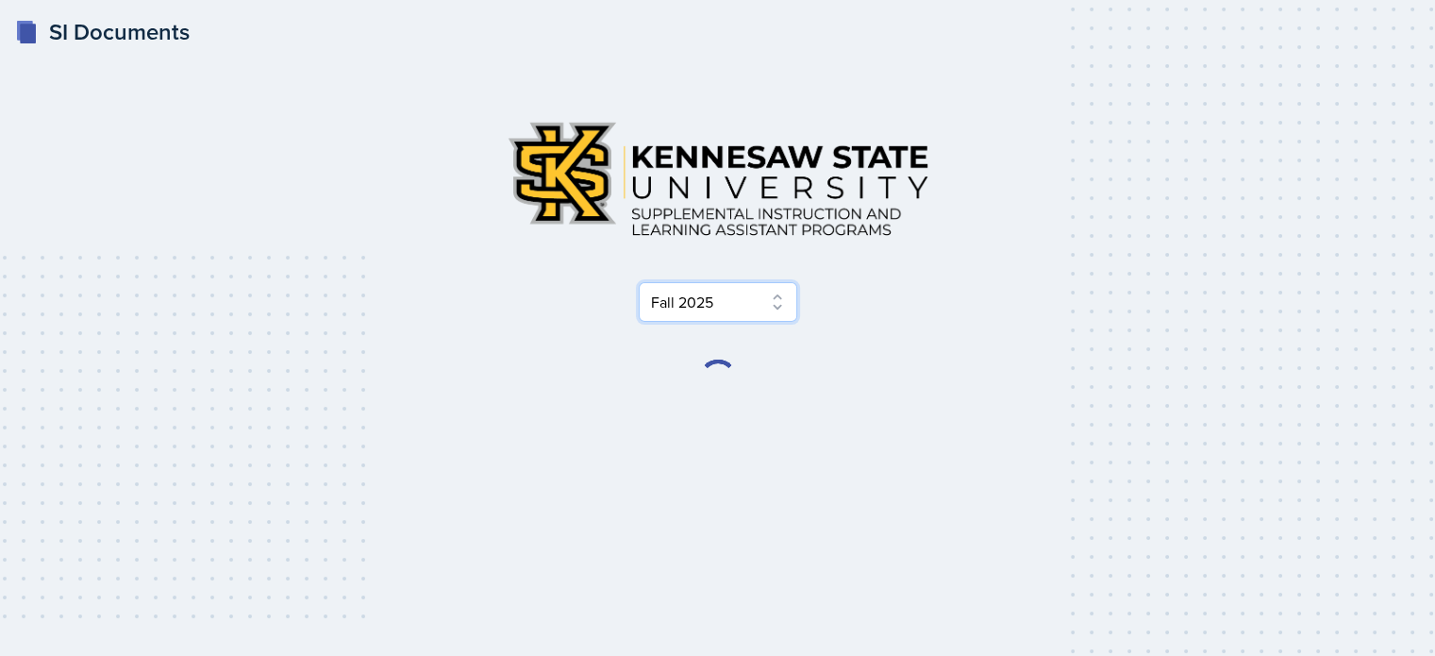
scroll to position [0, 0]
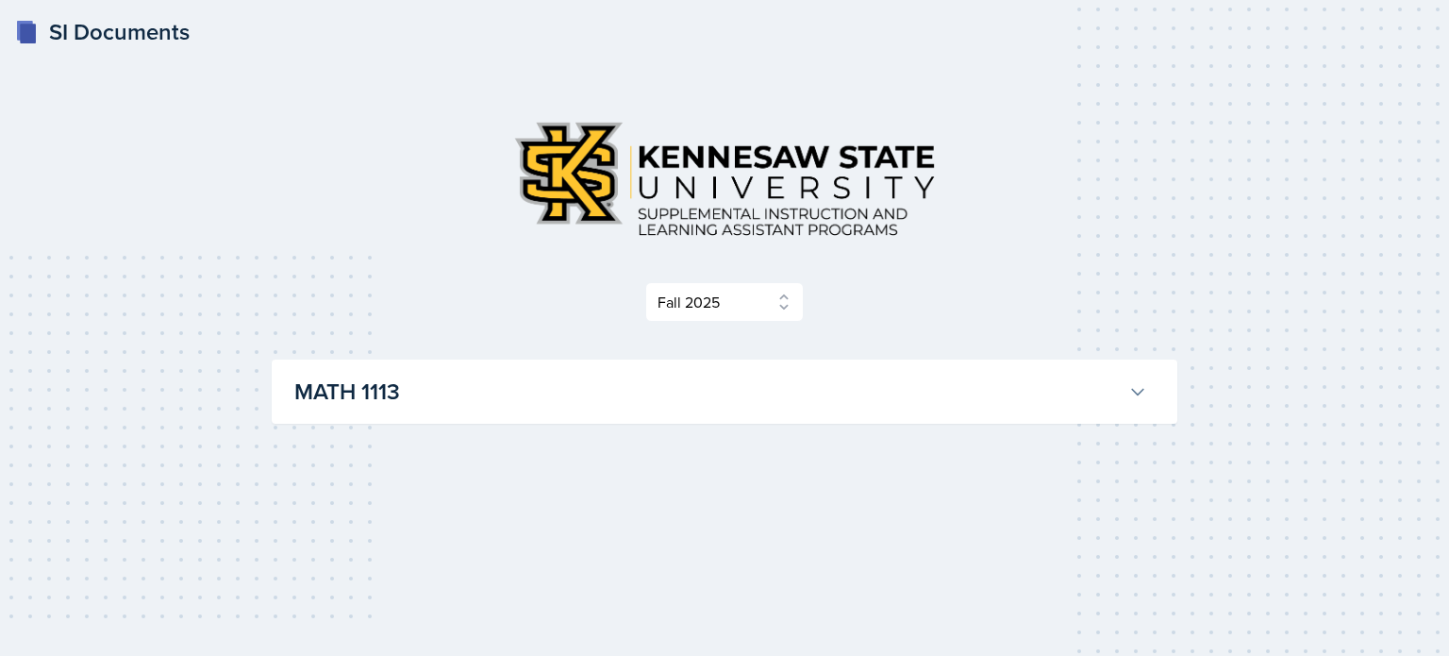
click at [767, 388] on h3 "MATH 1113" at bounding box center [707, 392] width 827 height 34
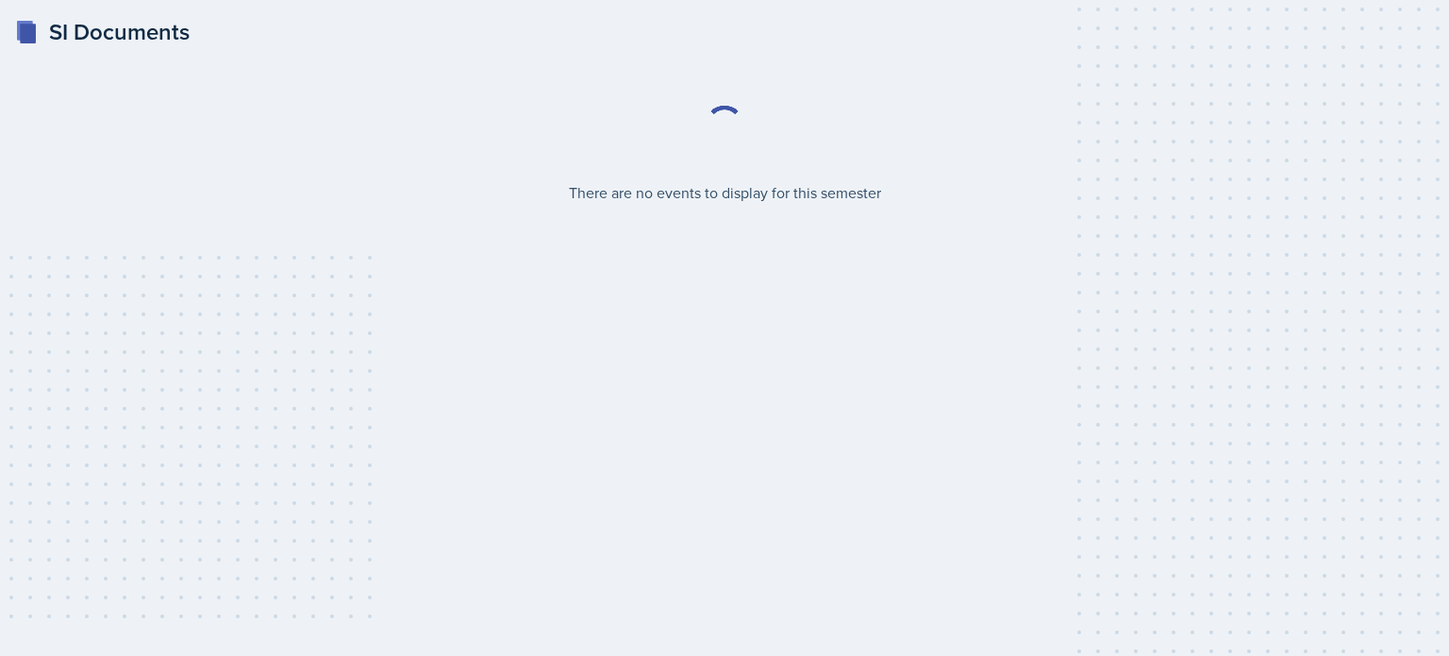
select select "2bed604d-1099-4043-b1bc-2365e8740244"
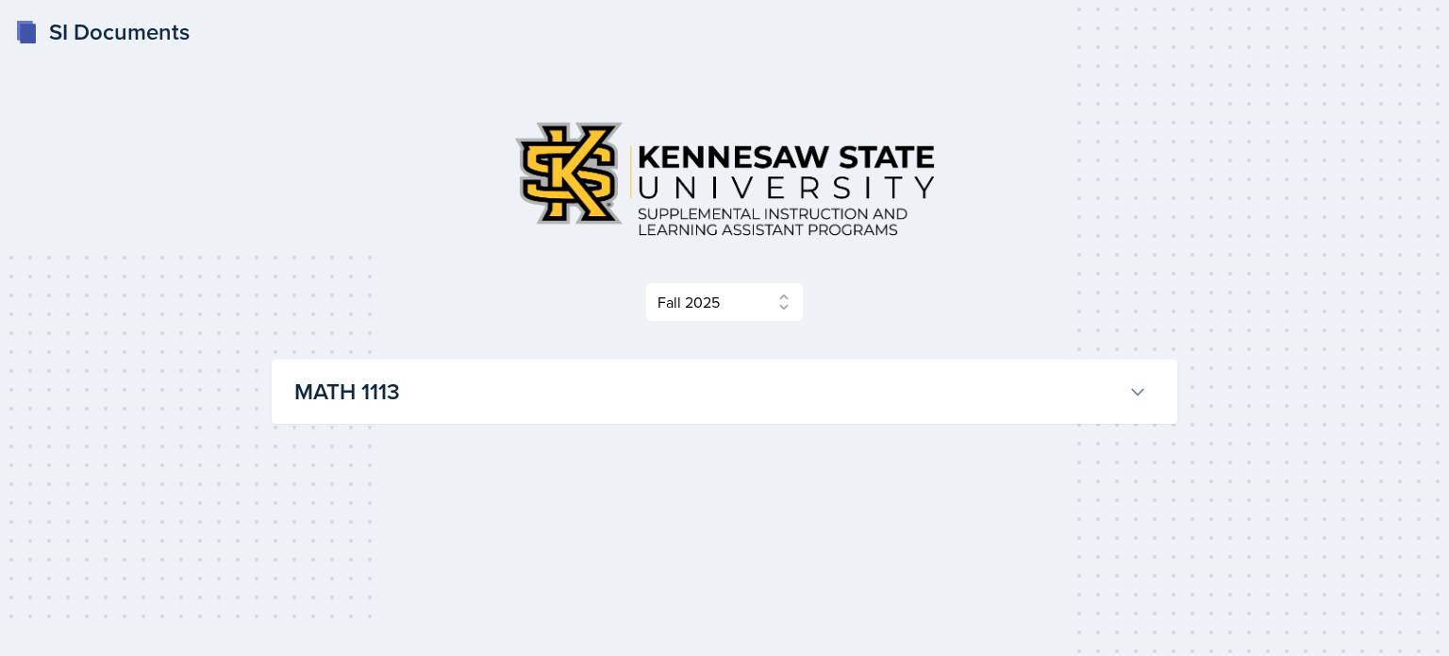
click at [677, 397] on h3 "MATH 1113" at bounding box center [707, 392] width 827 height 34
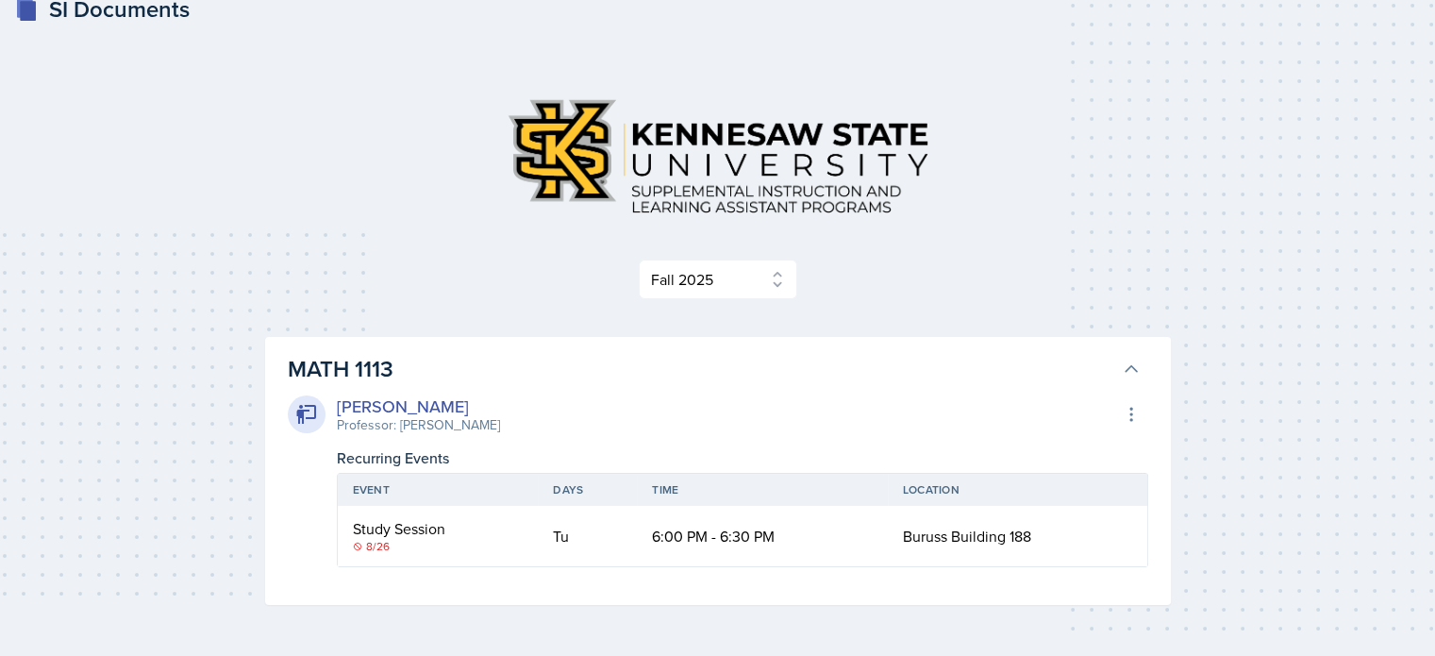
scroll to position [26, 0]
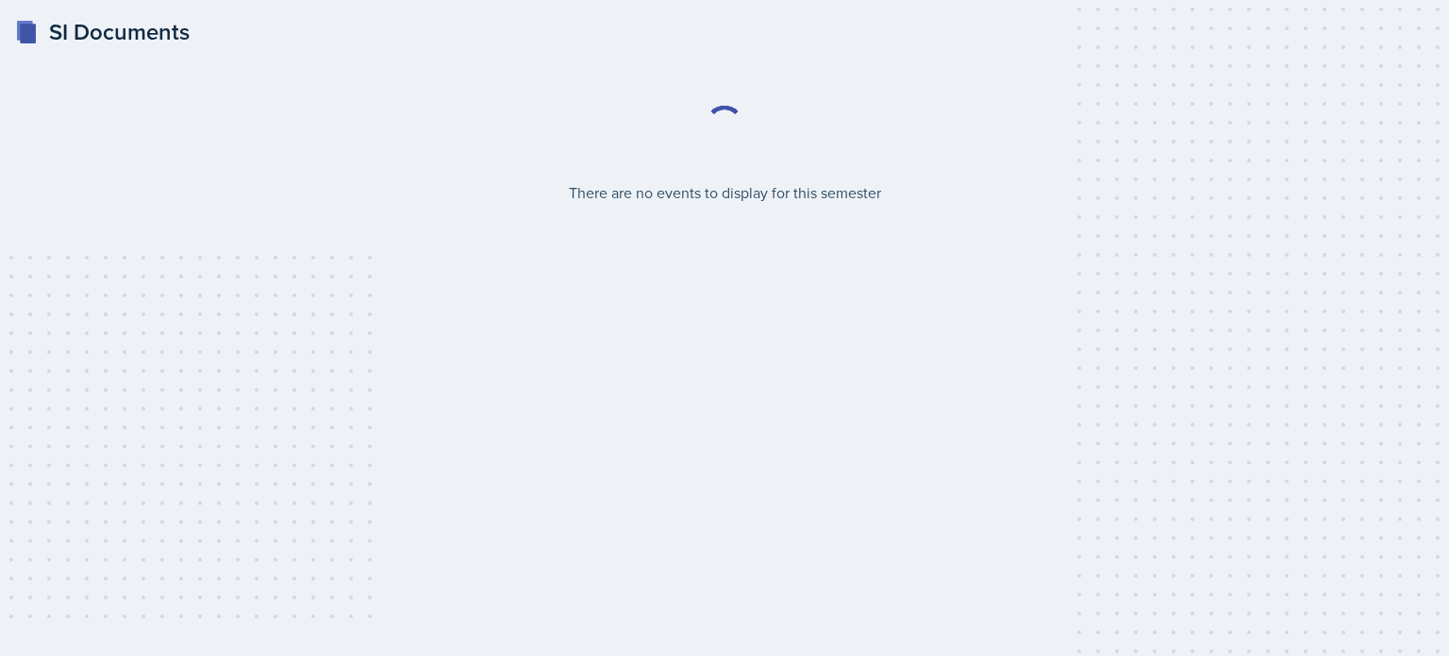
select select "2bed604d-1099-4043-b1bc-2365e8740244"
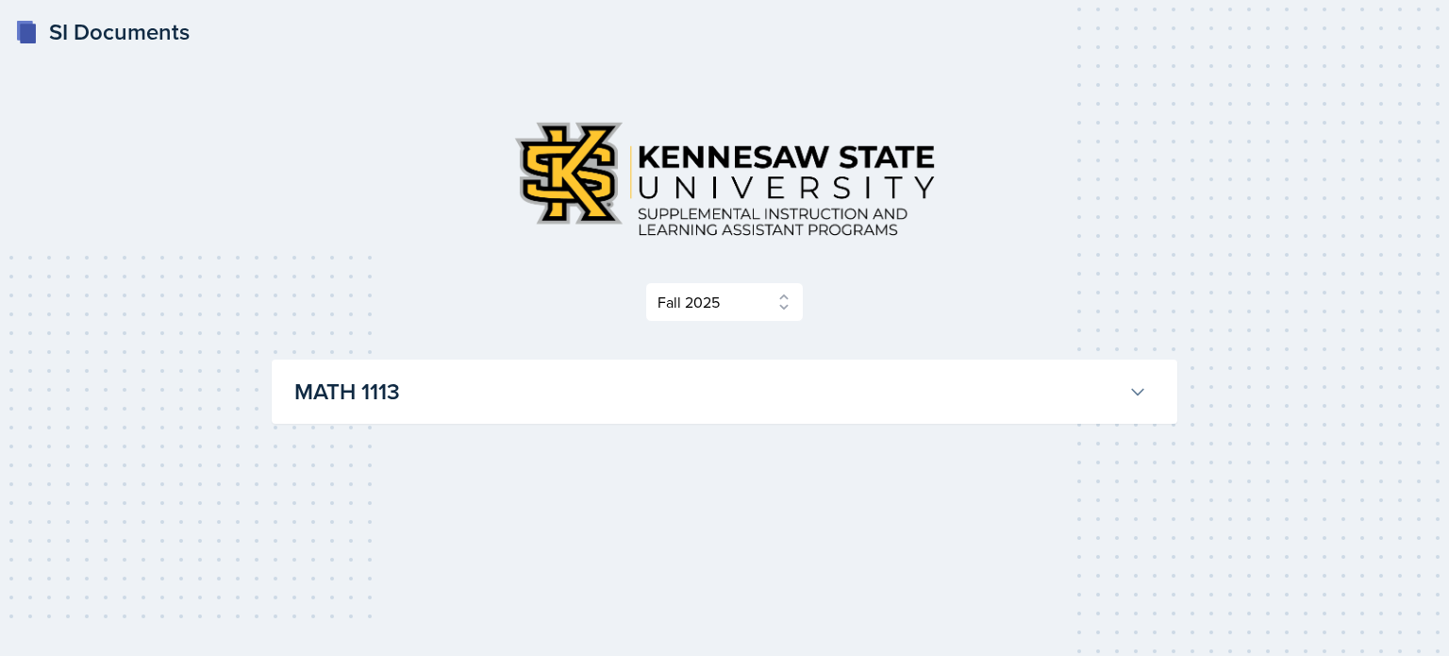
click at [740, 422] on div "MATH 1113 Ariana Mitchell Professor: Lori Joseph Export to Google Calendar Recu…" at bounding box center [725, 392] width 906 height 64
click at [732, 390] on h3 "MATH 1113" at bounding box center [707, 392] width 827 height 34
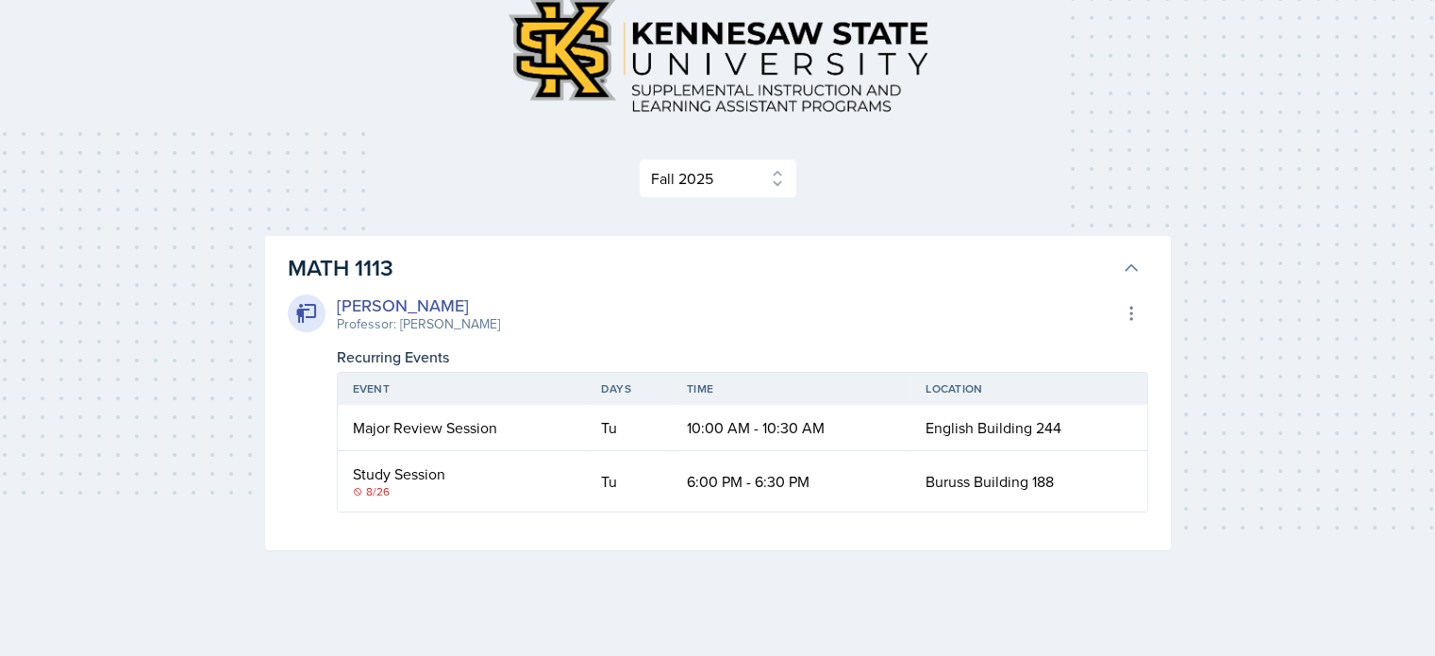
scroll to position [132, 0]
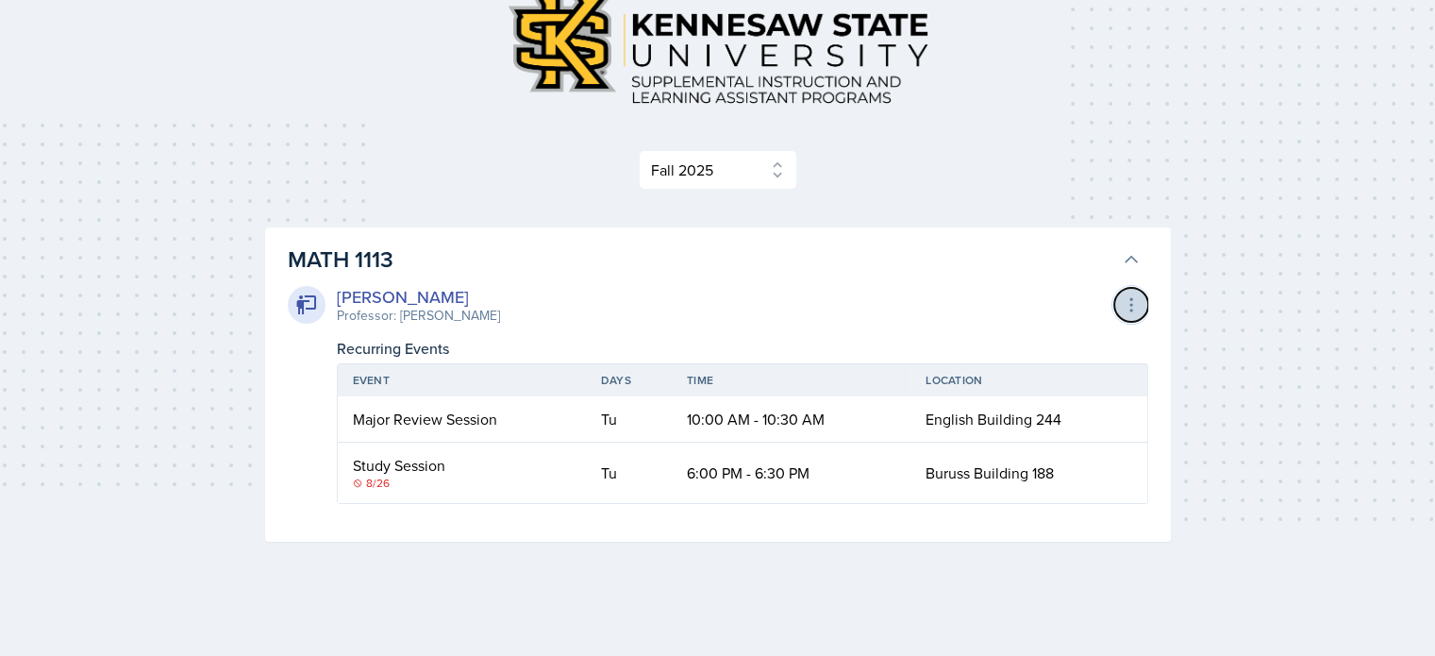
click at [1135, 297] on icon at bounding box center [1131, 304] width 19 height 19
click at [1021, 356] on div "Export to Google Calendar" at bounding box center [1027, 345] width 226 height 38
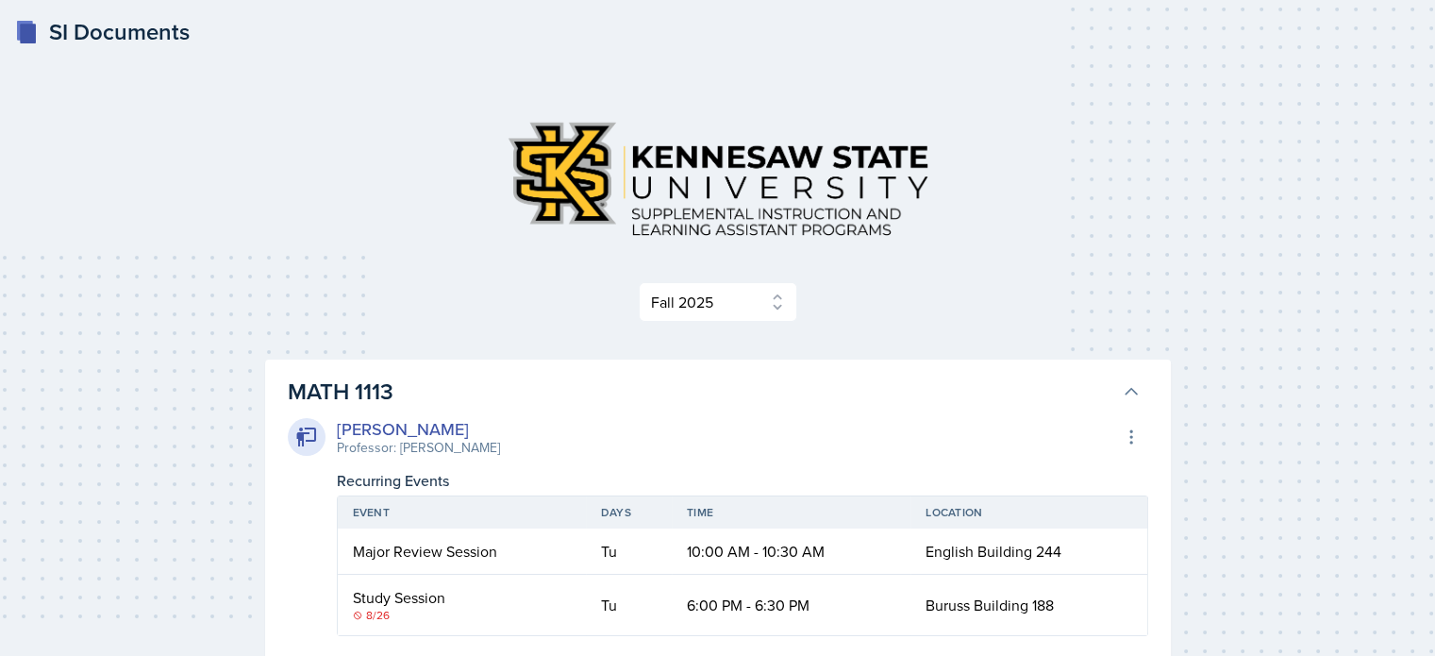
scroll to position [138, 0]
